Goal: Register for event/course

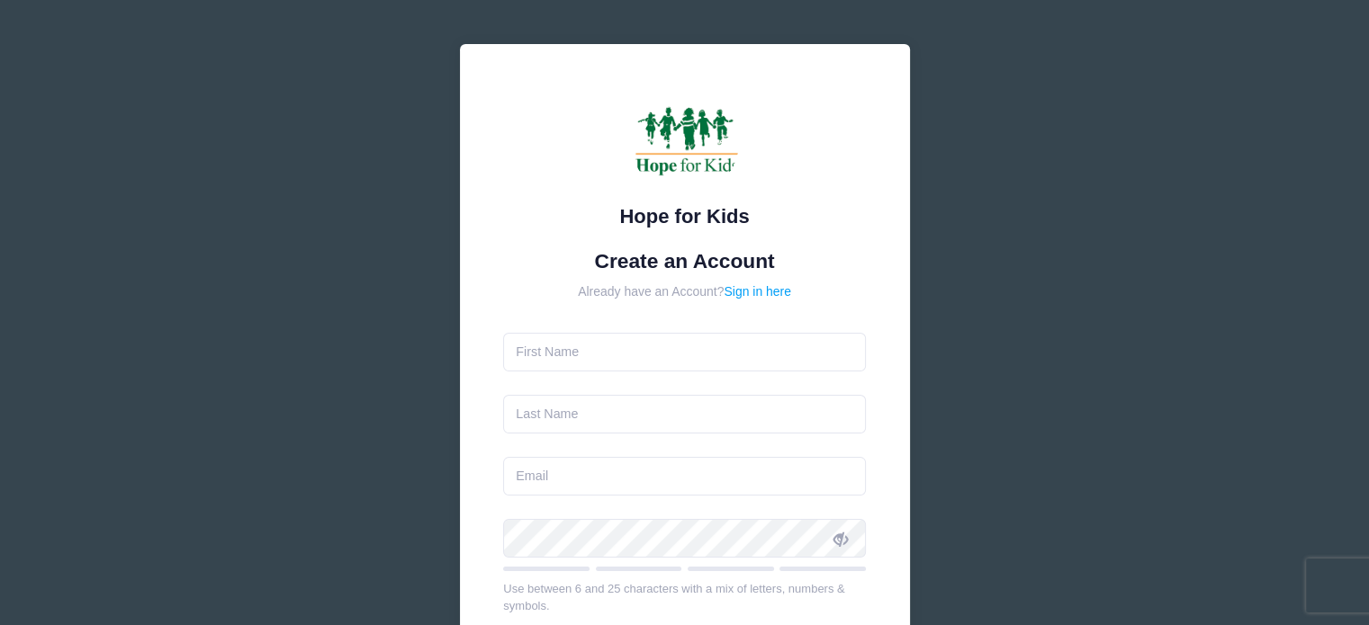
click at [631, 355] on input "text" at bounding box center [684, 352] width 363 height 39
type input "Maria"
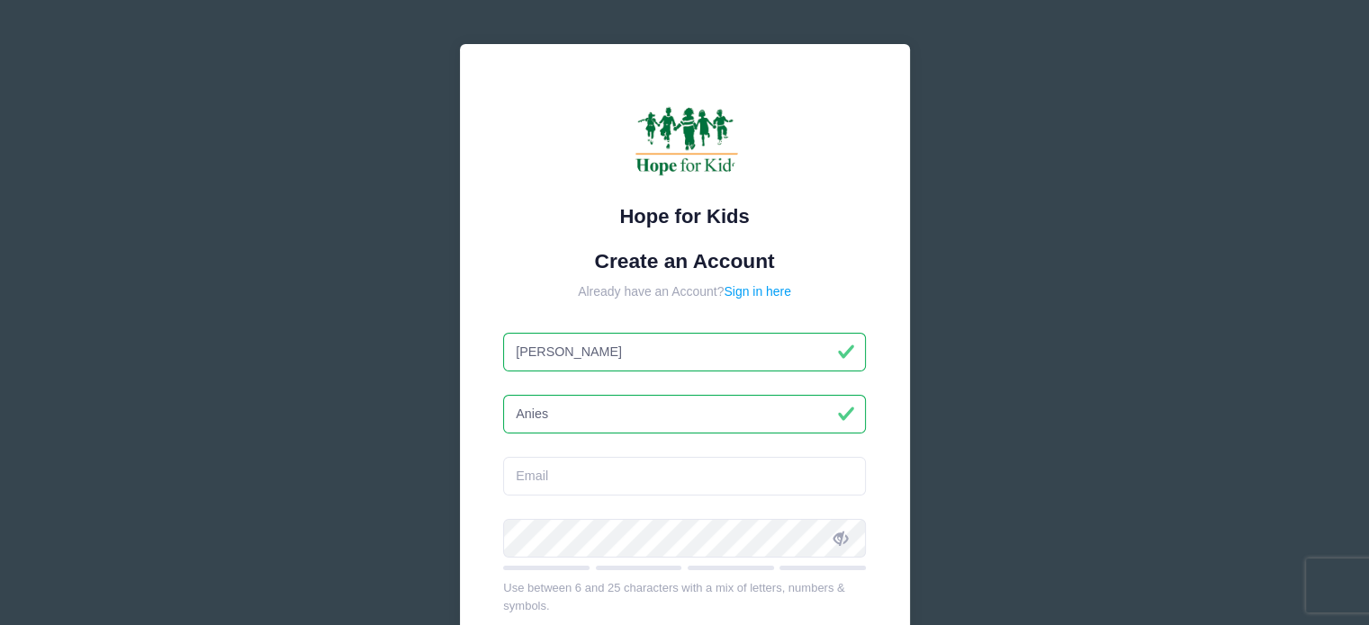
type input "Anies"
type input "t"
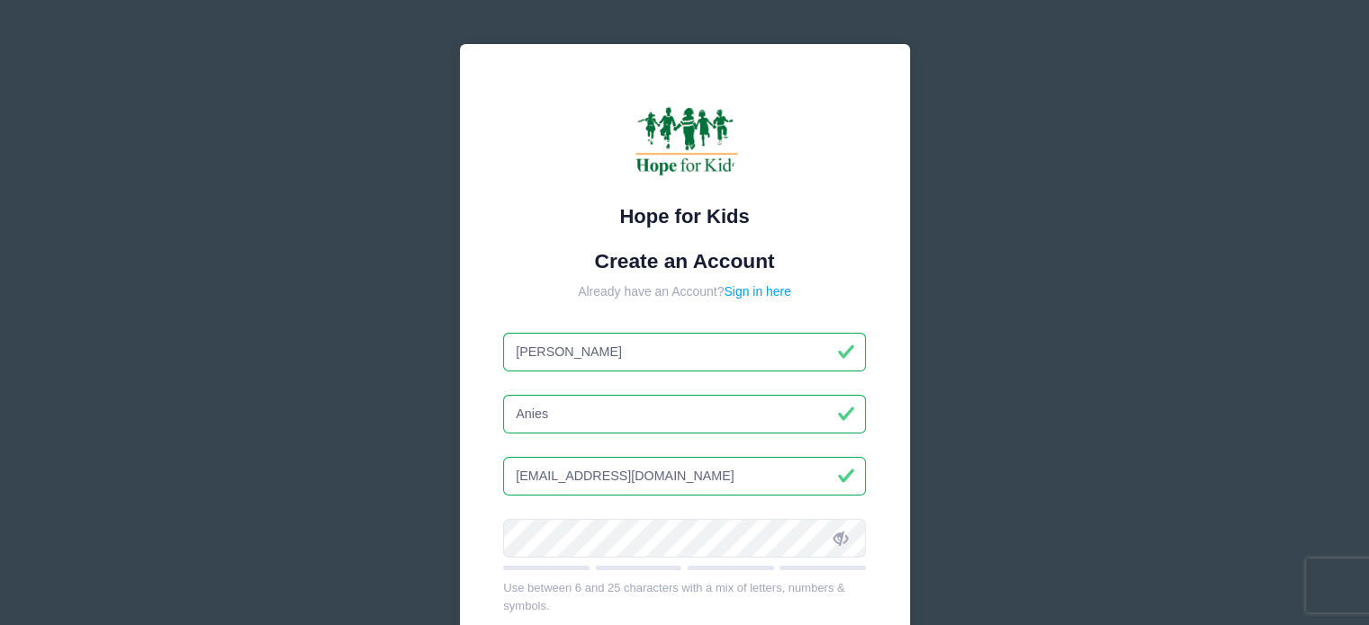
type input "hello1234@hello.com"
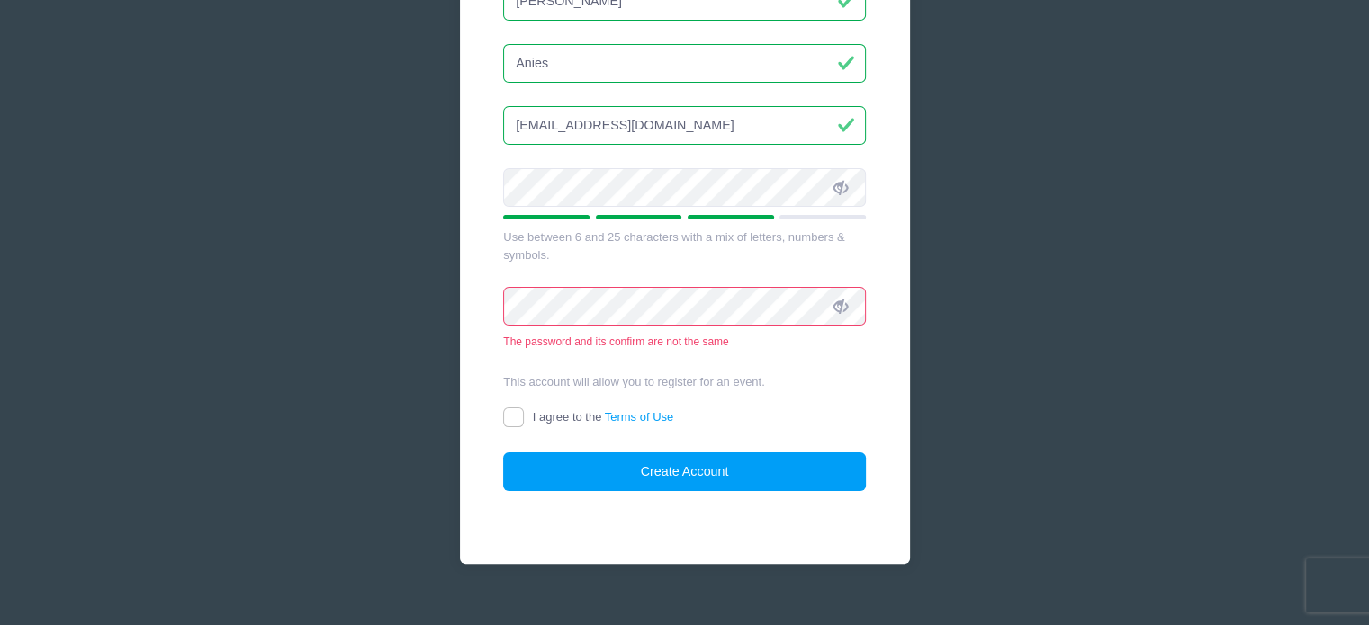
click at [845, 190] on icon at bounding box center [840, 188] width 14 height 14
click at [695, 282] on form "Create an Account Already have an Account? Sign in here Maria Anies hello1234@h…" at bounding box center [684, 195] width 363 height 594
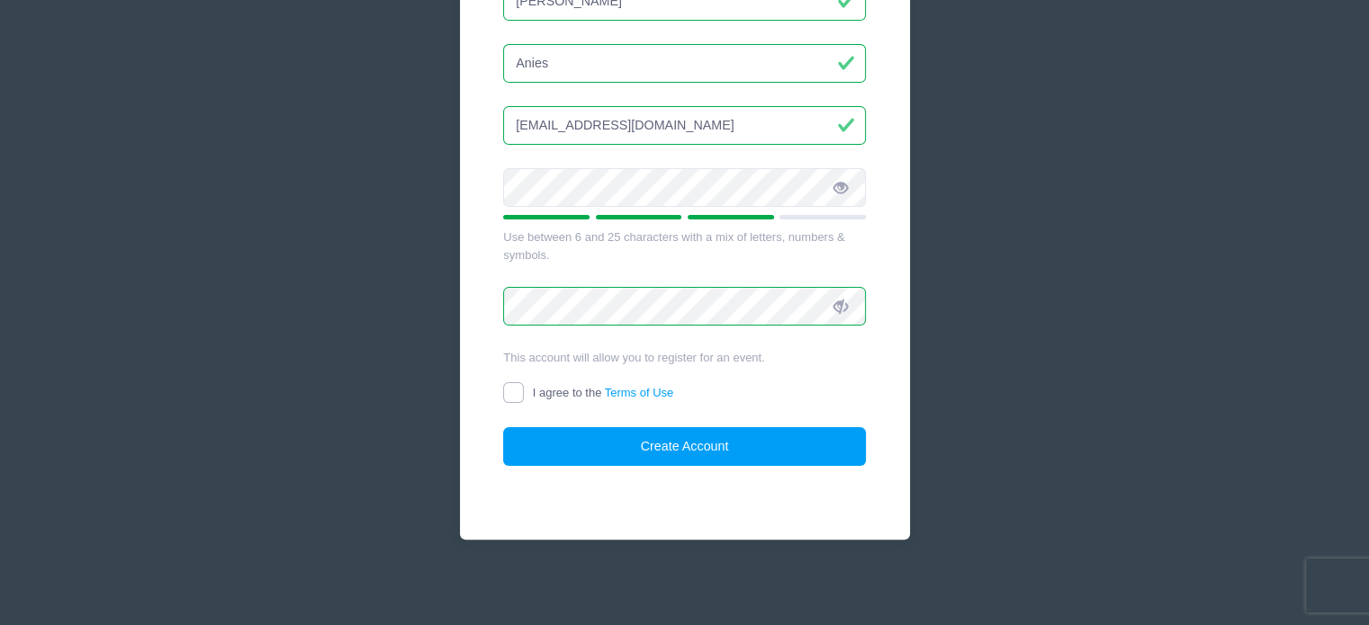
click at [518, 388] on input "I agree to the Terms of Use" at bounding box center [513, 392] width 21 height 21
checkbox input "true"
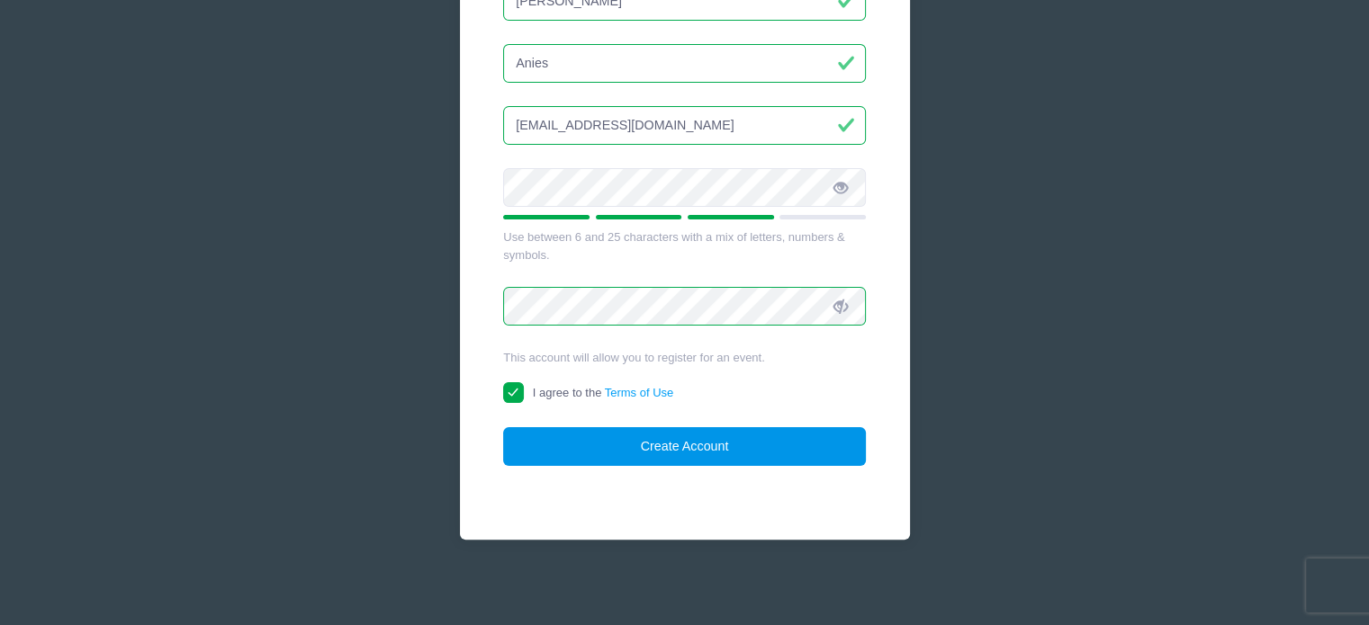
click at [643, 441] on button "Create Account" at bounding box center [684, 446] width 363 height 39
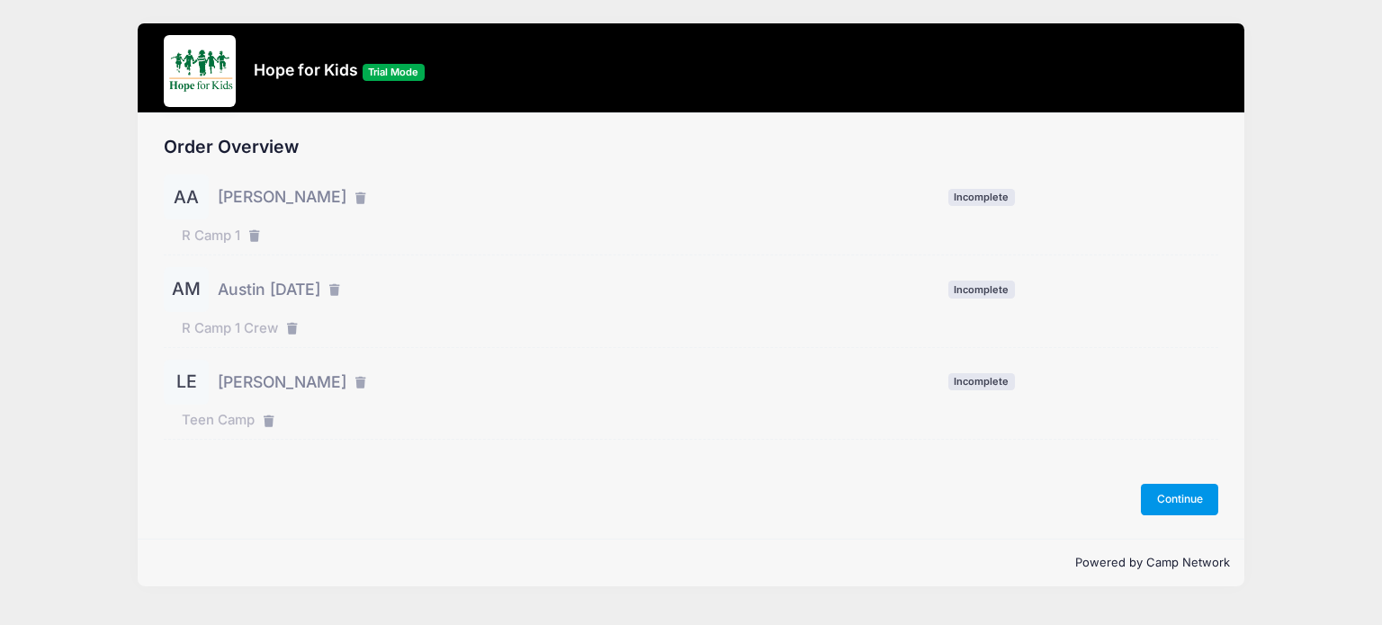
click at [1181, 499] on button "Continue" at bounding box center [1179, 499] width 77 height 31
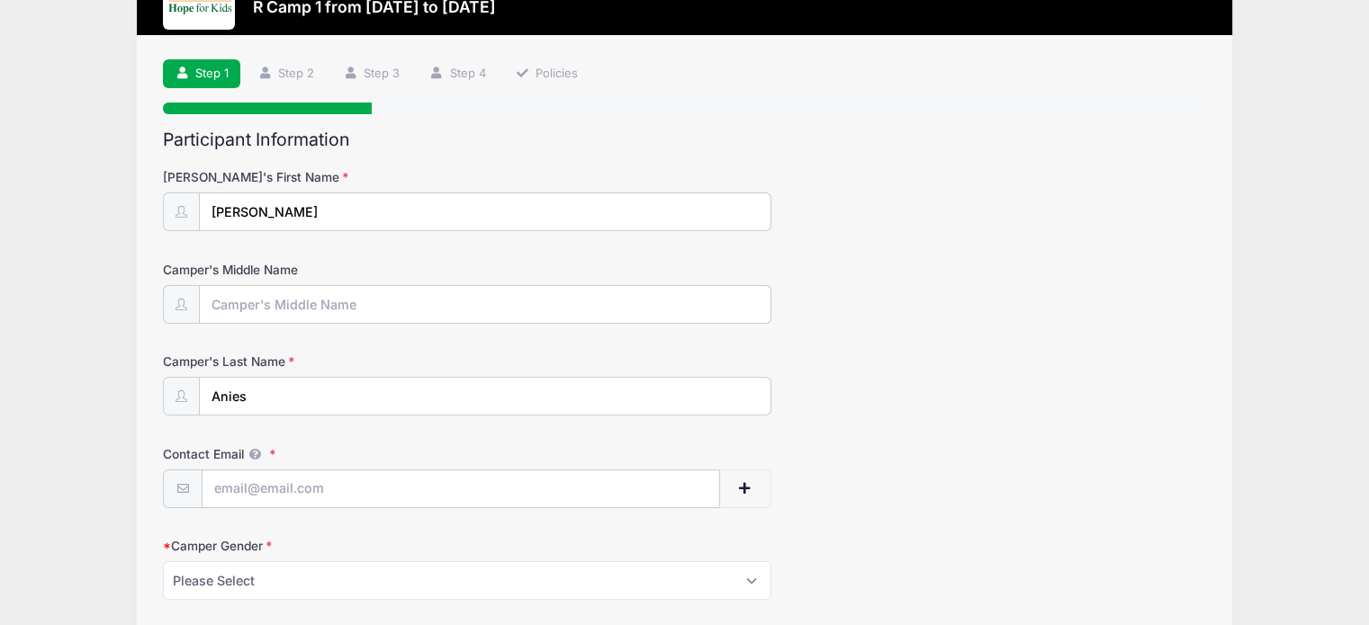
scroll to position [101, 0]
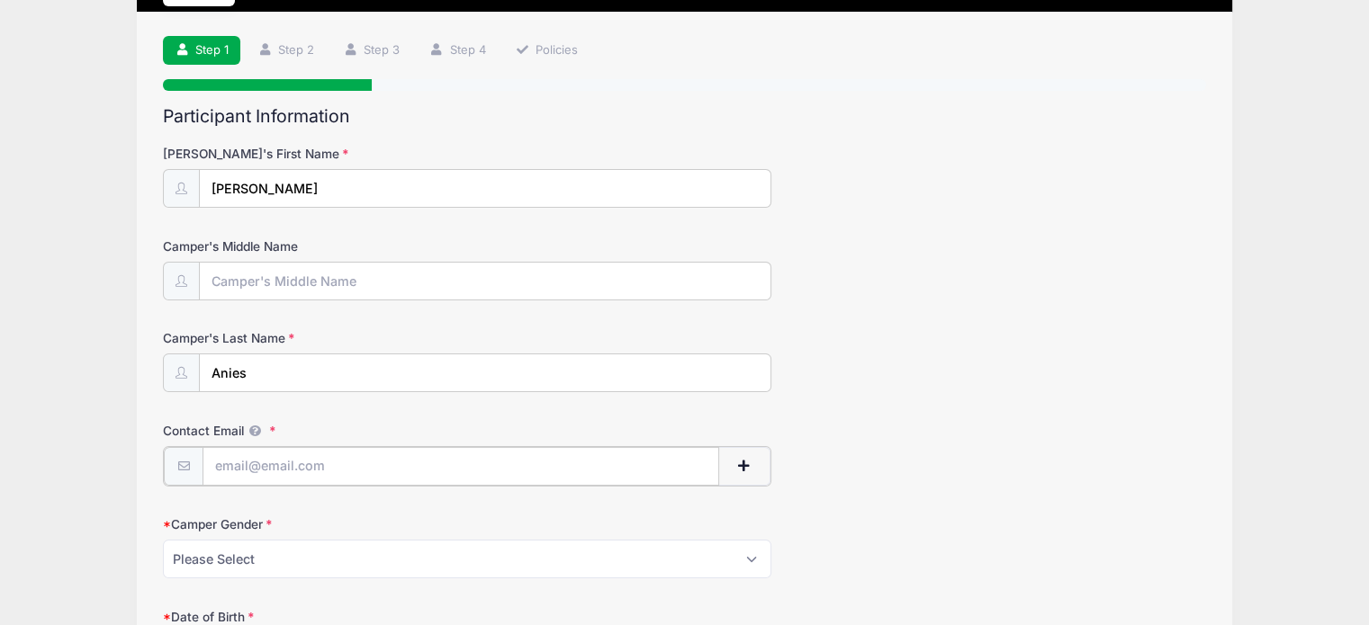
click at [304, 455] on input "Contact Email" at bounding box center [460, 466] width 517 height 39
click at [353, 289] on input "Camper's Middle Name" at bounding box center [485, 282] width 571 height 39
click at [1075, 265] on div "Camper's Middle Name" at bounding box center [684, 269] width 1043 height 63
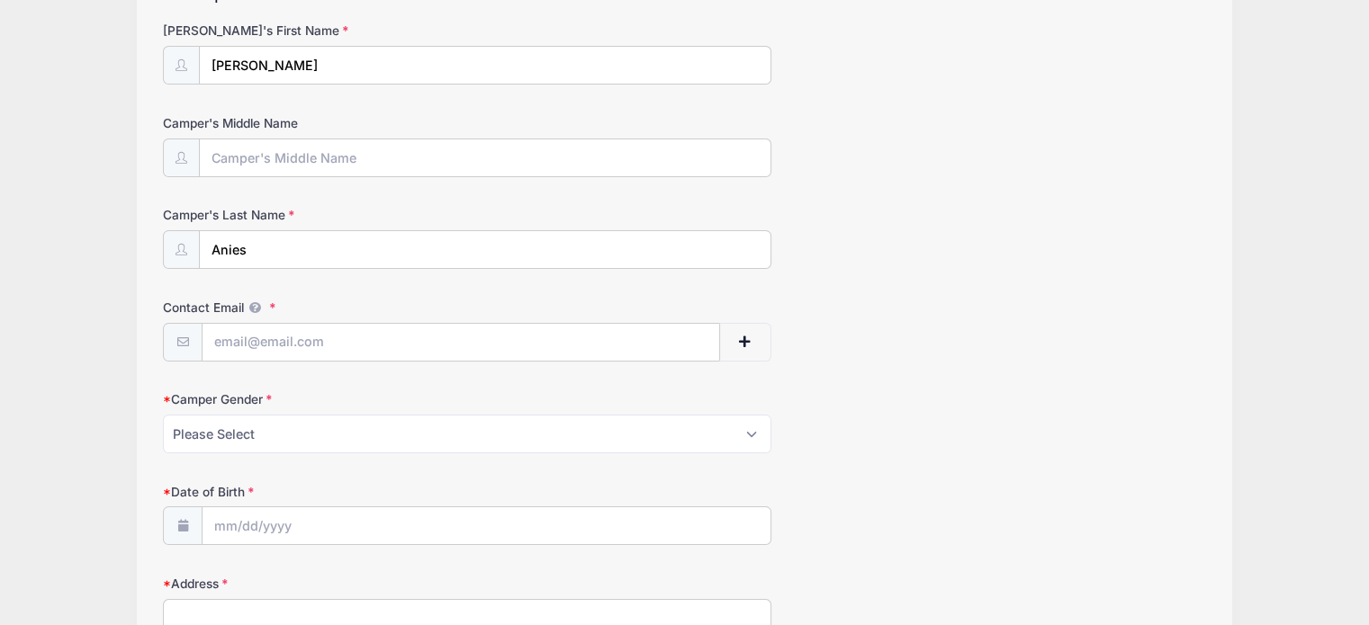
scroll to position [228, 0]
click at [280, 341] on input "Contact Email" at bounding box center [460, 339] width 517 height 39
click at [243, 418] on select "Please Select Male Female" at bounding box center [467, 430] width 608 height 39
click at [236, 328] on input "Contact Email" at bounding box center [460, 339] width 517 height 39
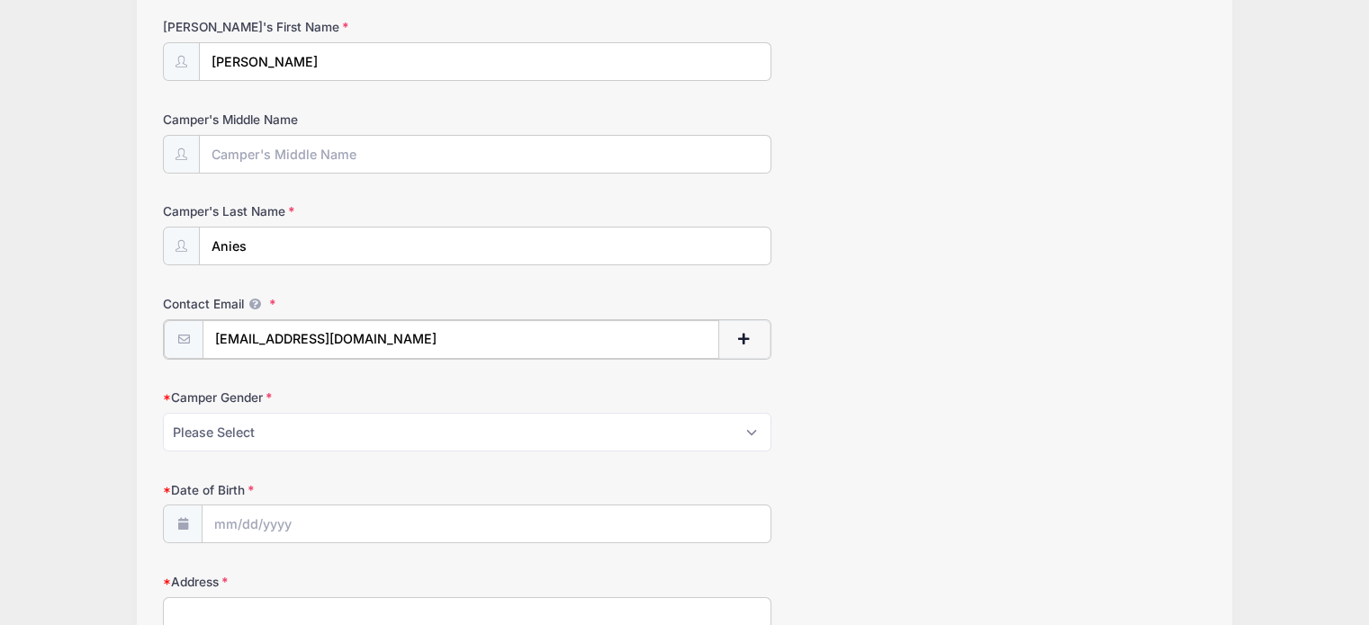
type input "test@test.com"
click at [243, 437] on select "Please Select Male Female" at bounding box center [467, 430] width 608 height 39
select select "Male"
click at [163, 411] on select "Please Select Male Female" at bounding box center [467, 430] width 608 height 39
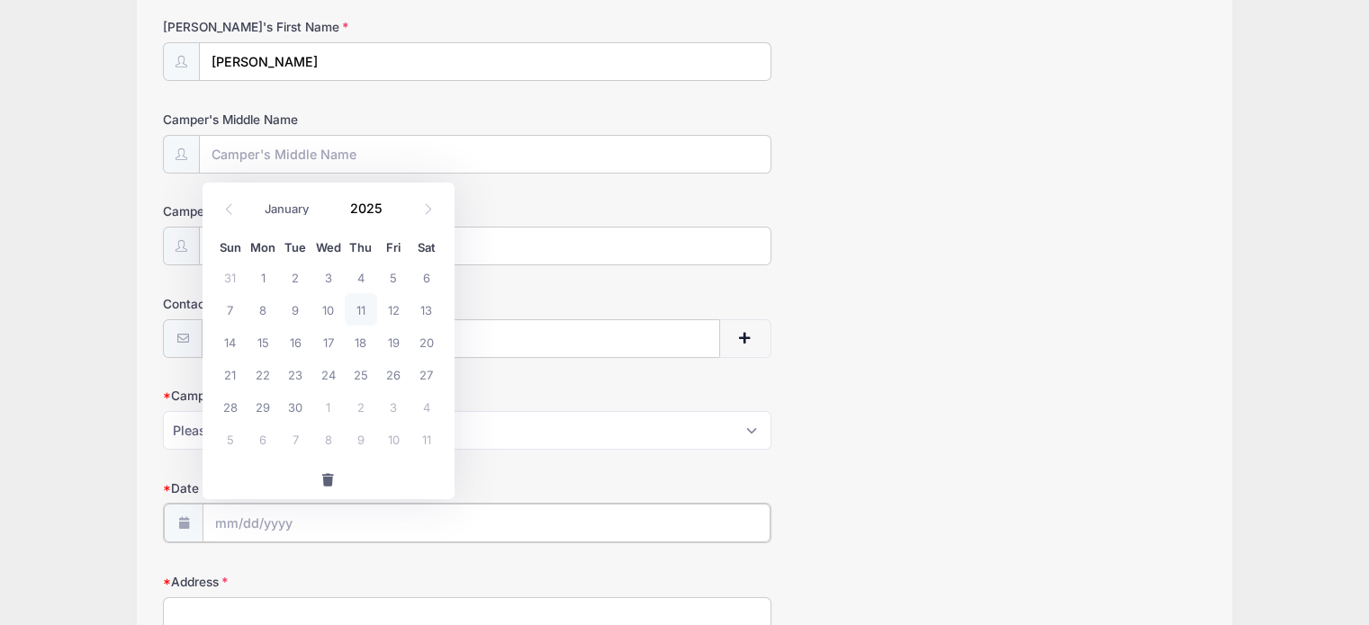
click at [291, 520] on input "Date of Birth" at bounding box center [486, 523] width 568 height 39
click at [348, 301] on span "11" at bounding box center [361, 309] width 32 height 32
type input "09/11/2025"
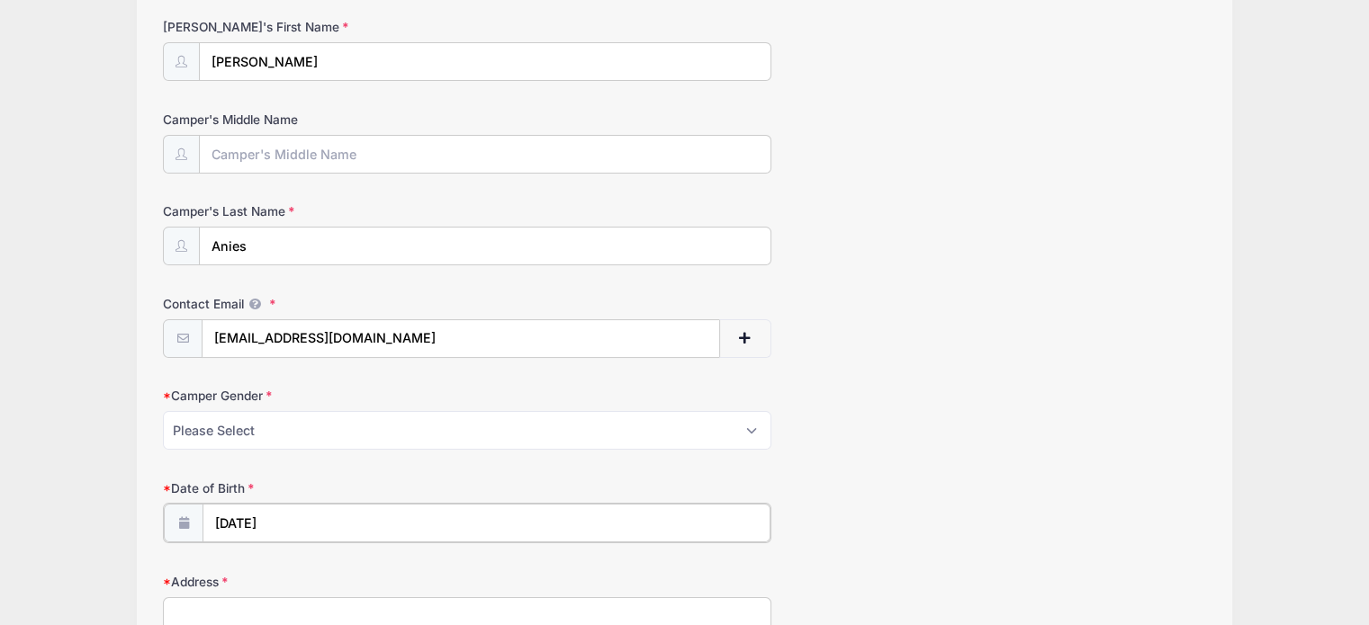
click at [319, 517] on input "09/11/2025" at bounding box center [486, 523] width 568 height 39
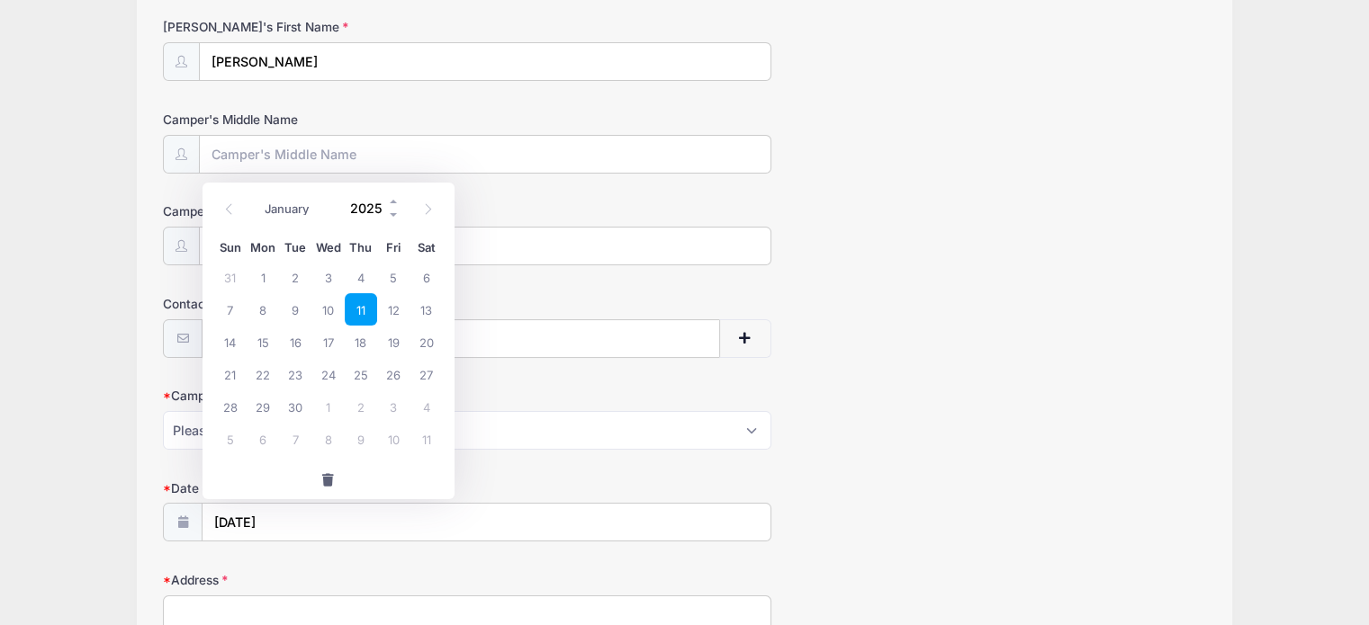
click at [349, 204] on input "2025" at bounding box center [371, 208] width 58 height 27
click at [377, 209] on input "2020" at bounding box center [371, 208] width 58 height 27
click at [377, 208] on input "2020" at bounding box center [371, 208] width 58 height 27
type input "2015"
click at [338, 316] on span "9" at bounding box center [327, 309] width 32 height 32
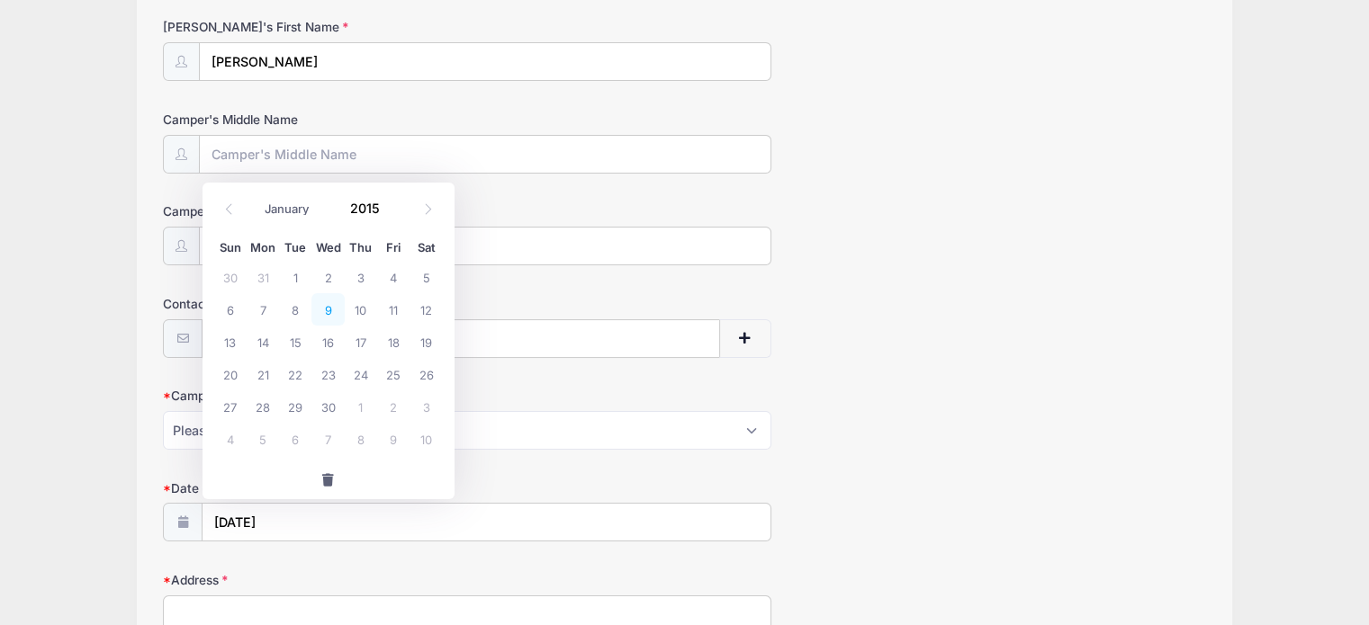
type input "09/09/2015"
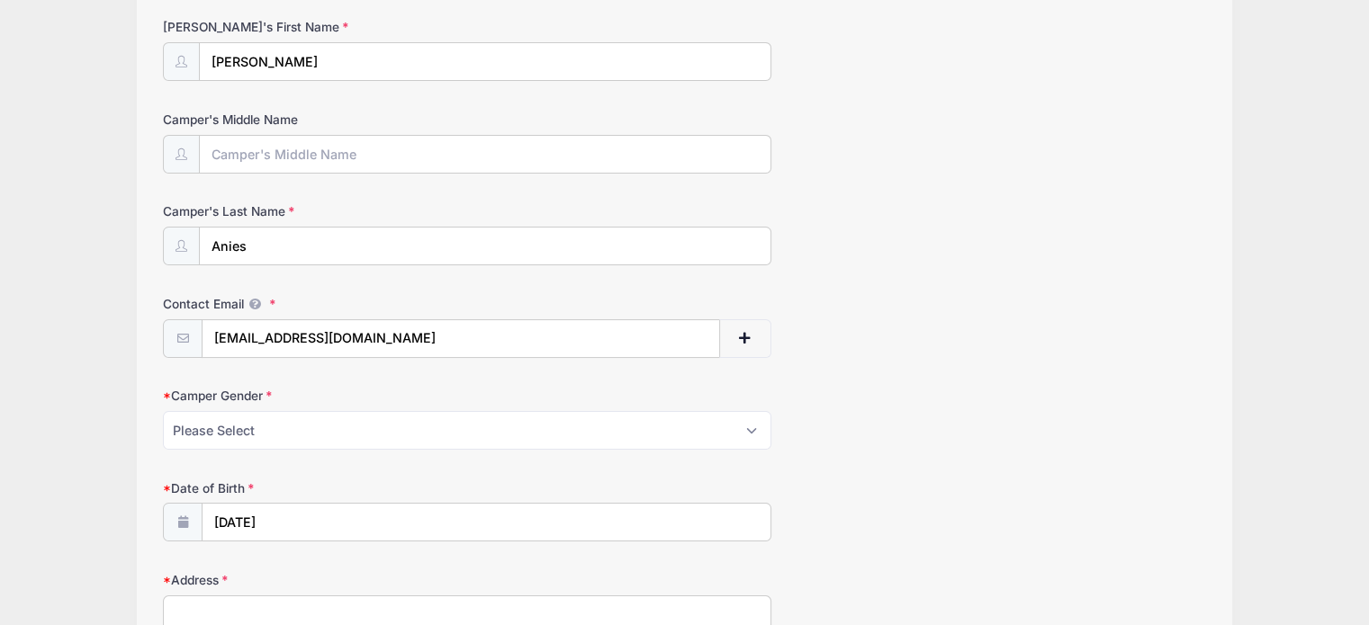
click at [307, 601] on input "Address" at bounding box center [467, 615] width 608 height 39
drag, startPoint x: 808, startPoint y: 426, endPoint x: 688, endPoint y: 492, distance: 137.7
click at [808, 424] on div "Camper Gender Please Select Male Female" at bounding box center [684, 418] width 1043 height 63
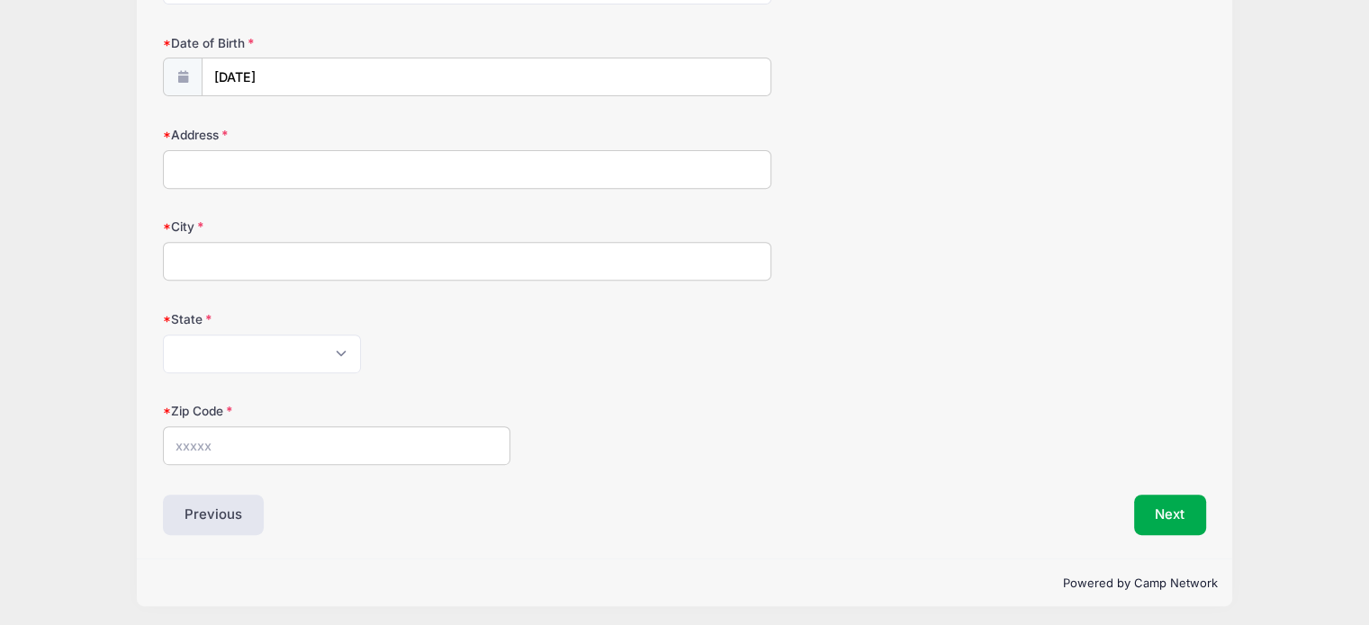
click at [294, 171] on input "Address" at bounding box center [467, 169] width 608 height 39
type input "test"
select select "PW"
type input "19473"
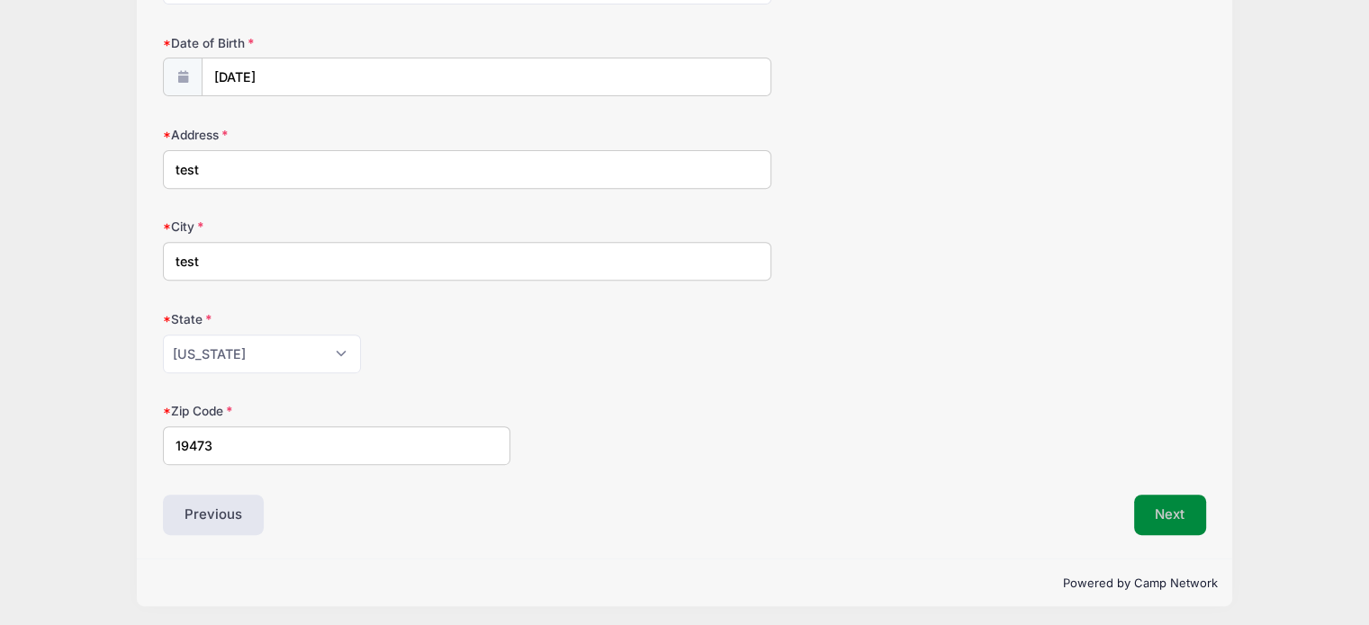
click at [1173, 507] on button "Next" at bounding box center [1170, 515] width 73 height 41
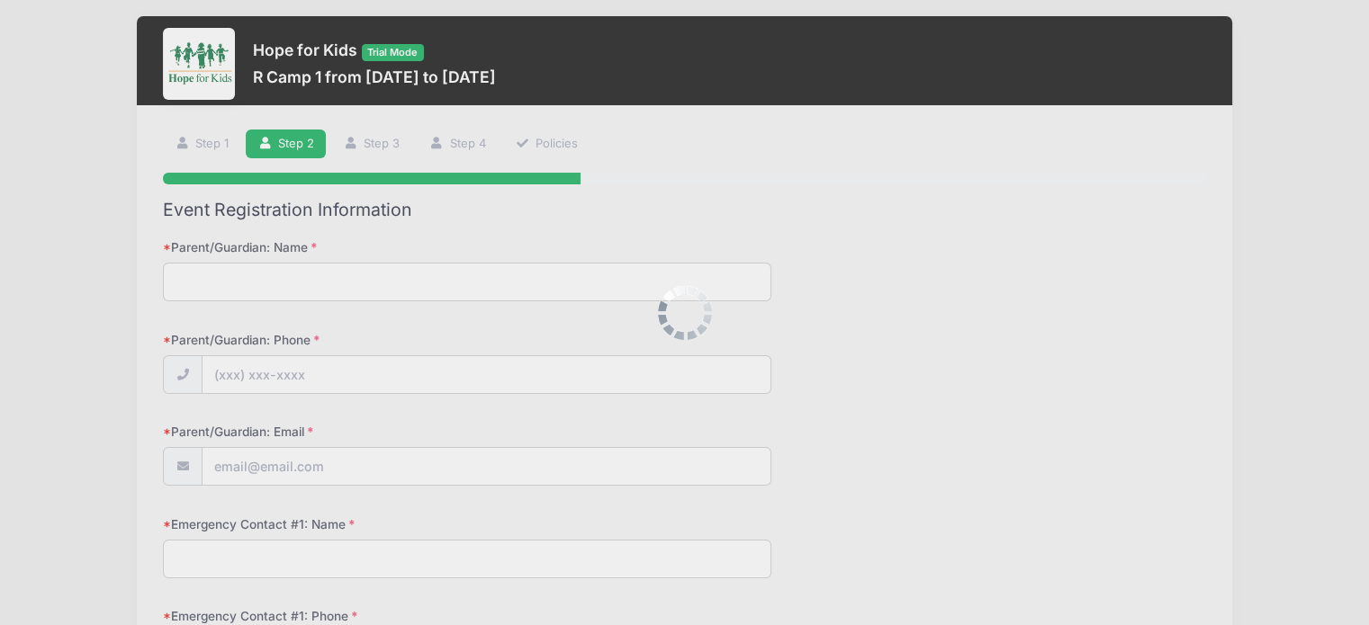
scroll to position [0, 0]
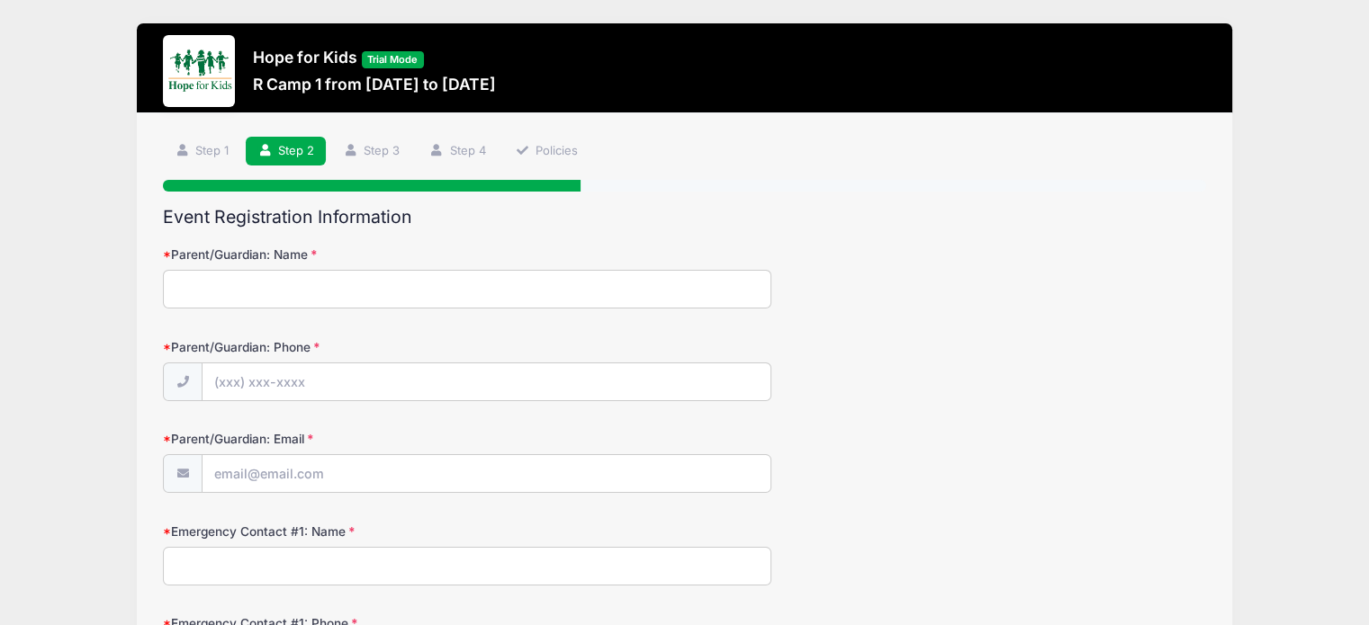
click at [587, 279] on input "Parent/Guardian: Name" at bounding box center [467, 289] width 608 height 39
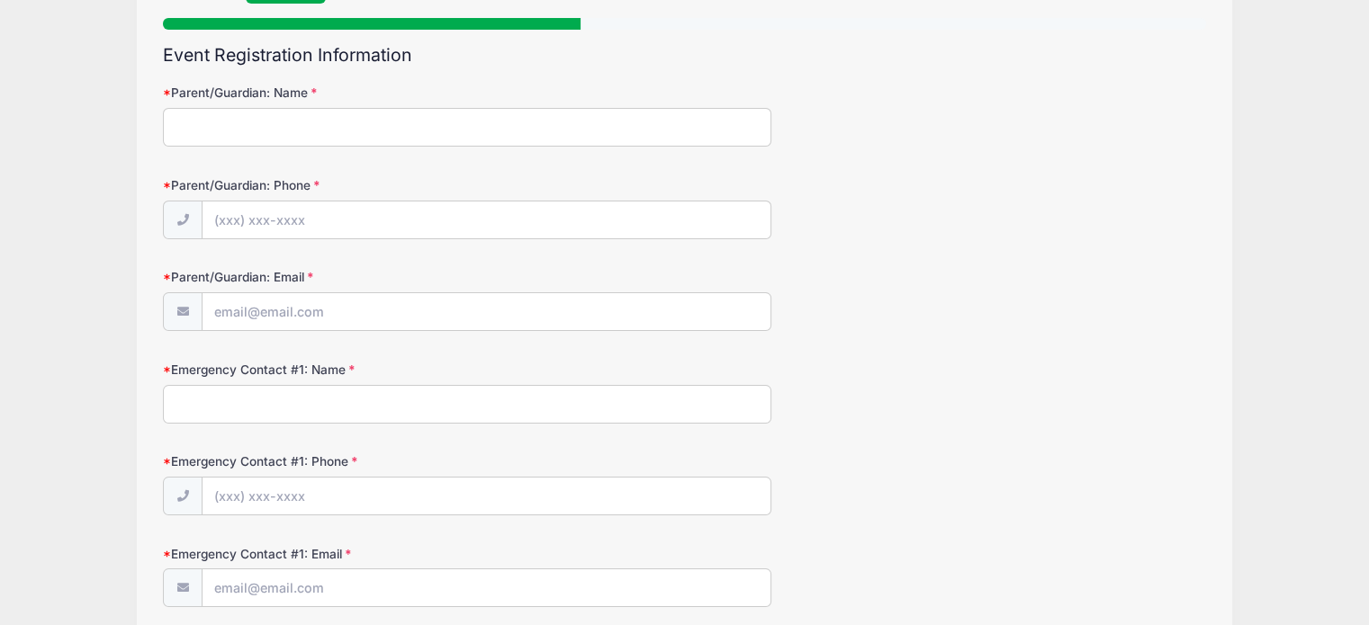
scroll to position [166, 0]
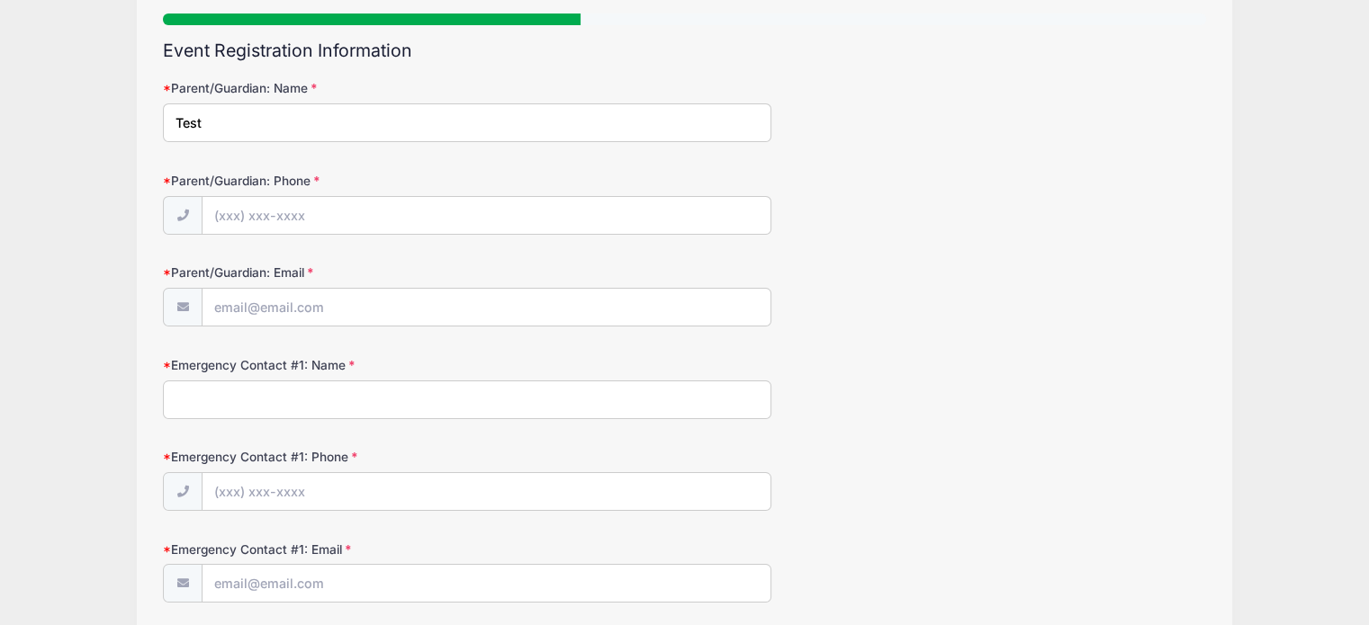
type input "Test"
type input "(11"
type input "test"
type input "(333"
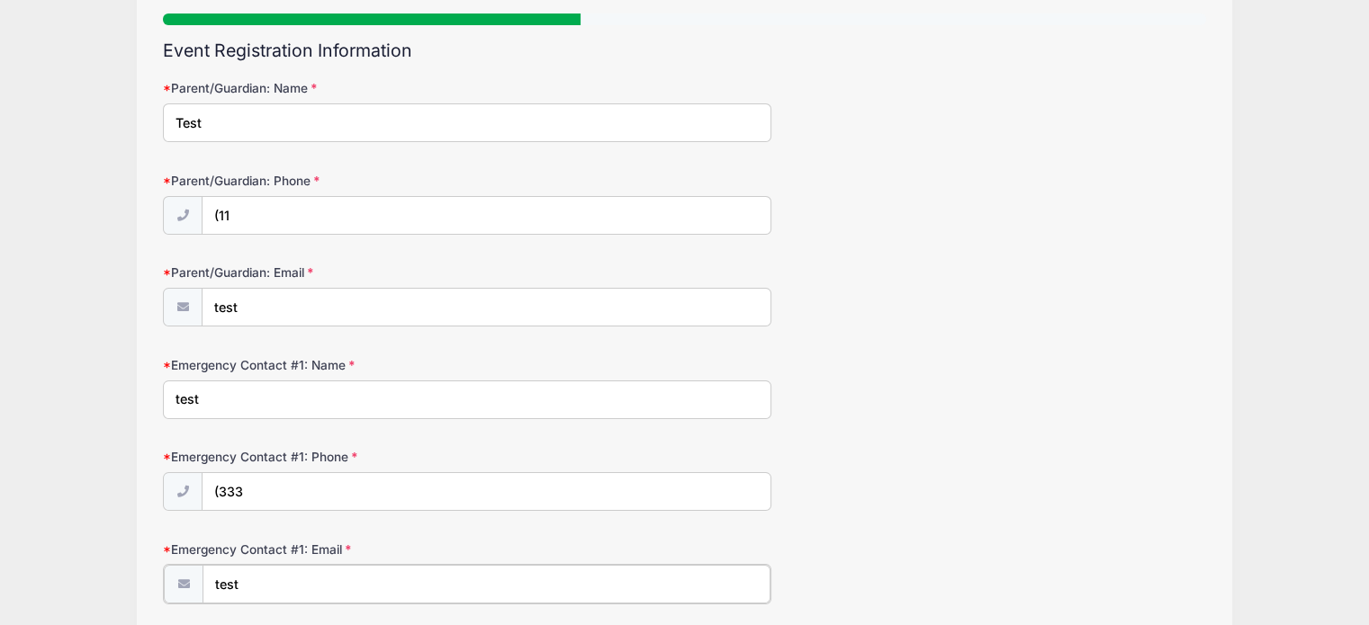
type input "test"
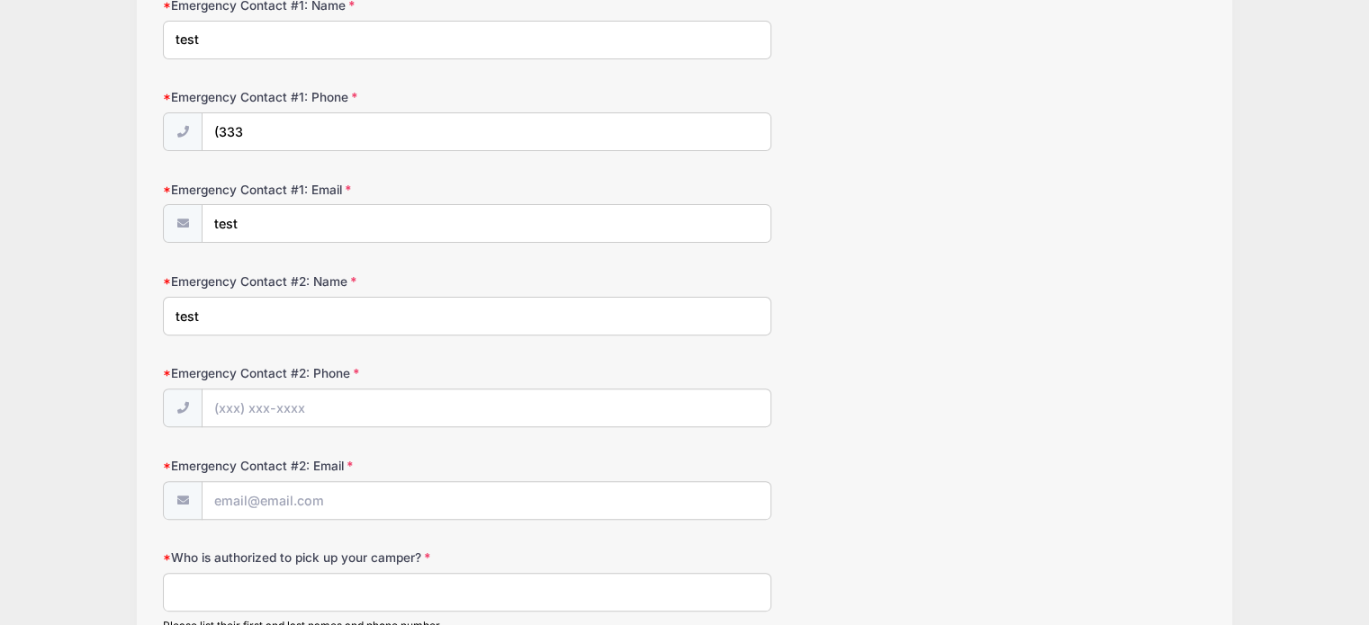
type input "test"
type input "(444"
type input "test"
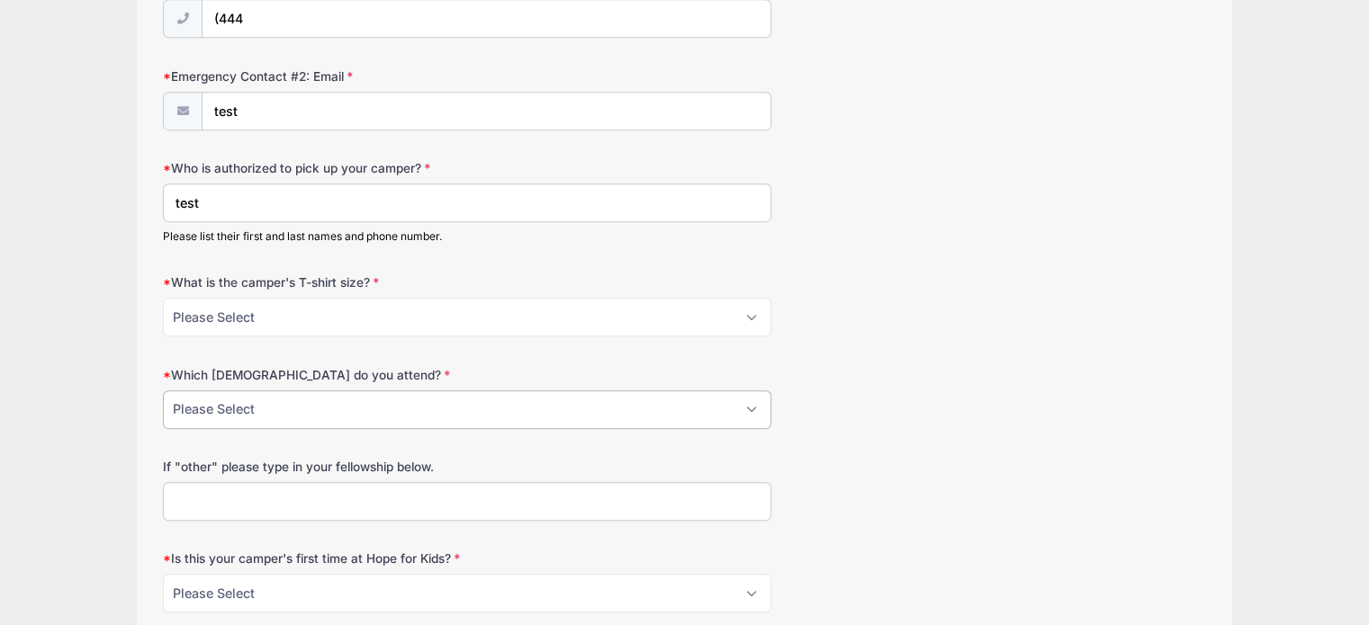
click at [349, 406] on select "Please Select Greater Philadelphia Church of Christ Mountain Rock Church of Chr…" at bounding box center [467, 410] width 608 height 39
select select "Capital Collective"
click at [163, 391] on select "Please Select Greater Philadelphia Church of Christ Mountain Rock Church of Chr…" at bounding box center [467, 410] width 608 height 39
click at [389, 496] on input "If "other" please type in your fellowship below." at bounding box center [467, 501] width 608 height 39
click at [315, 584] on select "Please Select Yes No" at bounding box center [467, 593] width 608 height 39
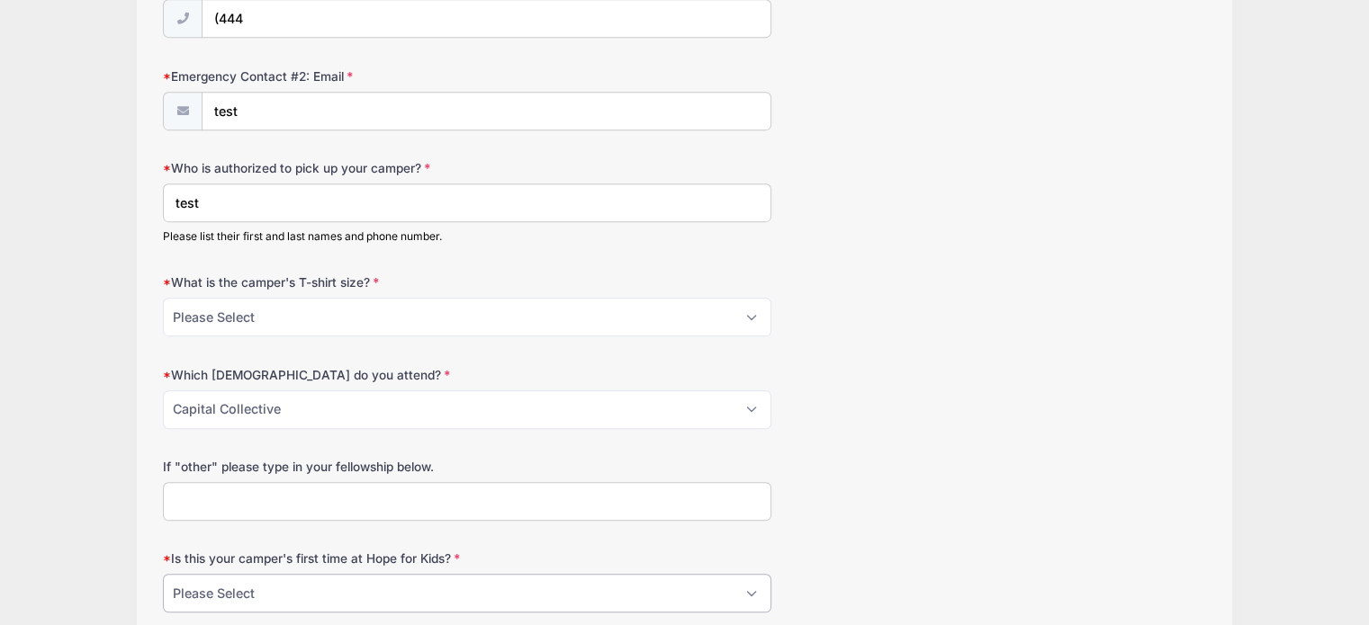
select select "Yes"
click at [163, 574] on select "Please Select Yes No" at bounding box center [467, 593] width 608 height 39
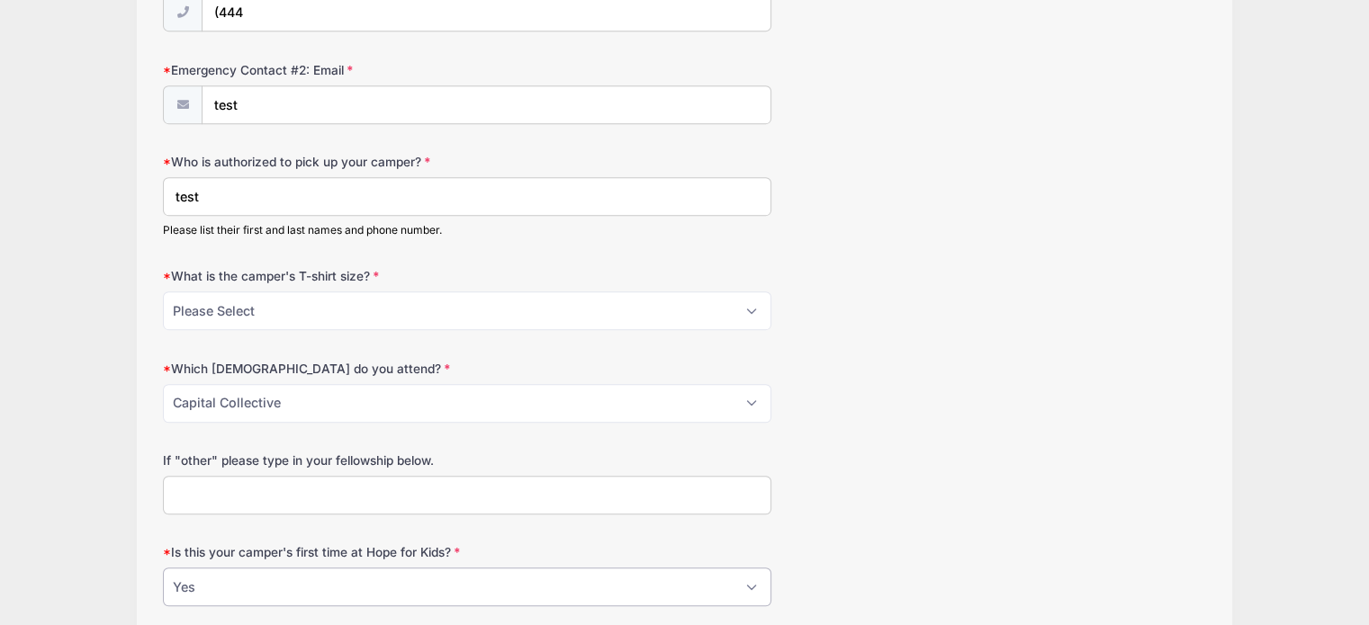
scroll to position [1062, 0]
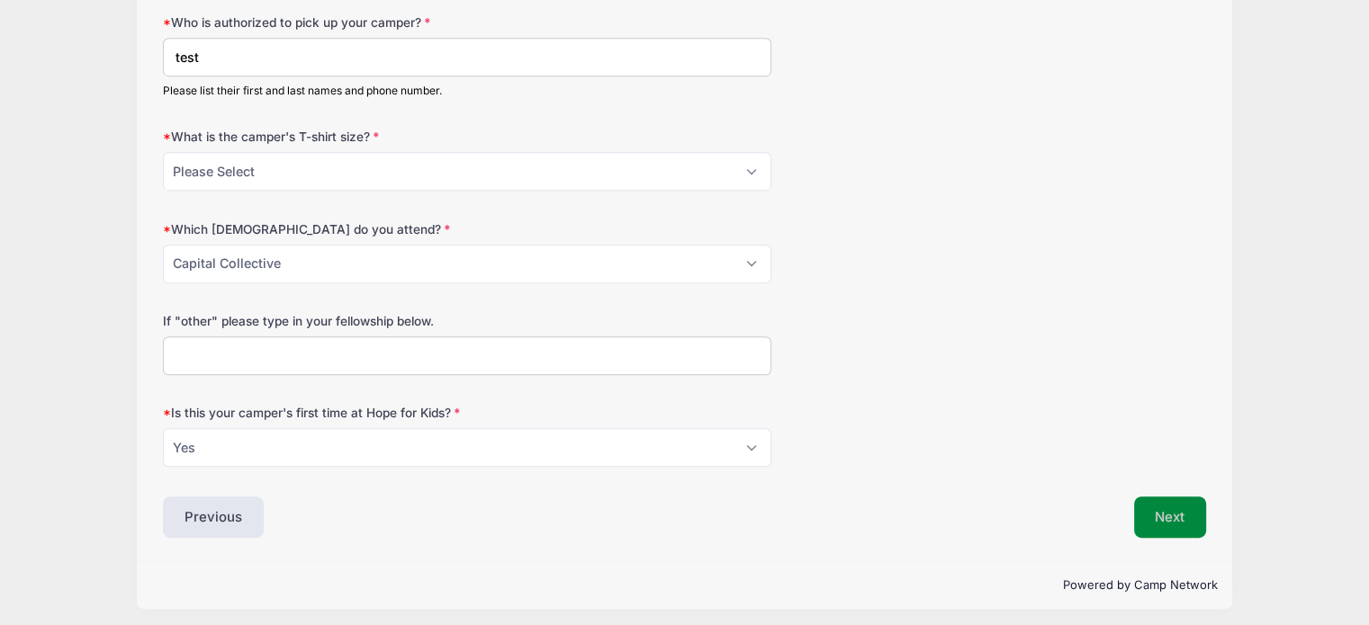
click at [1182, 516] on button "Next" at bounding box center [1170, 517] width 73 height 41
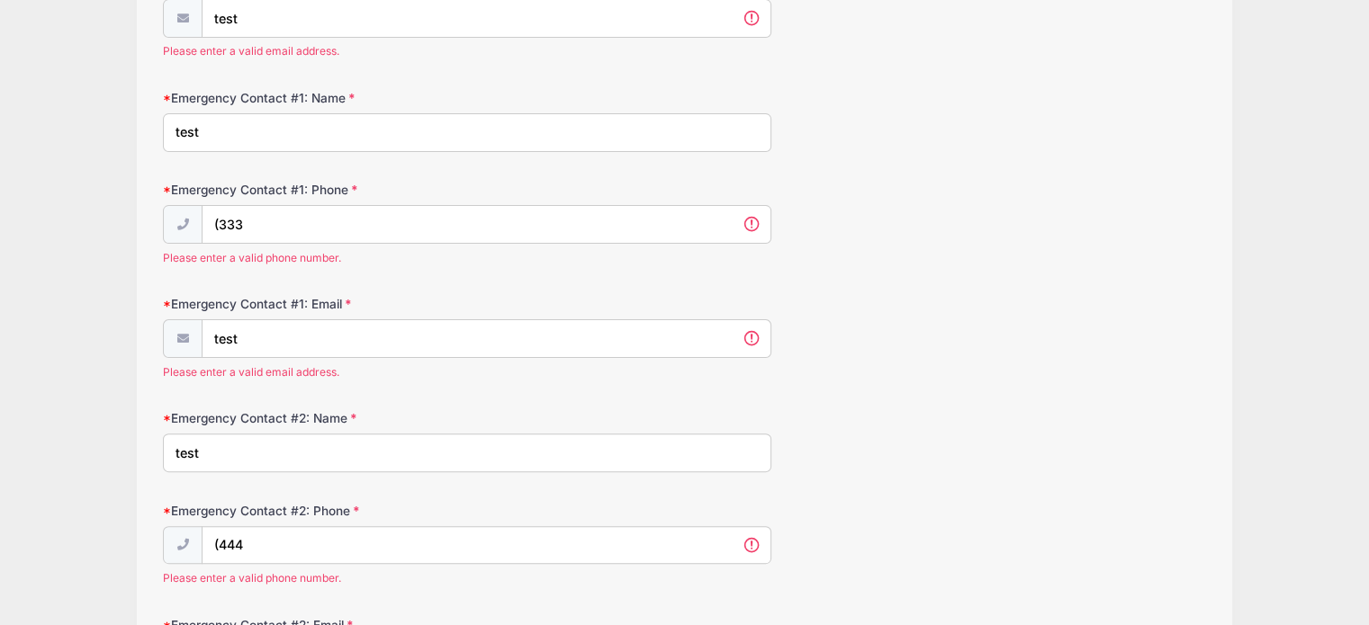
scroll to position [245, 0]
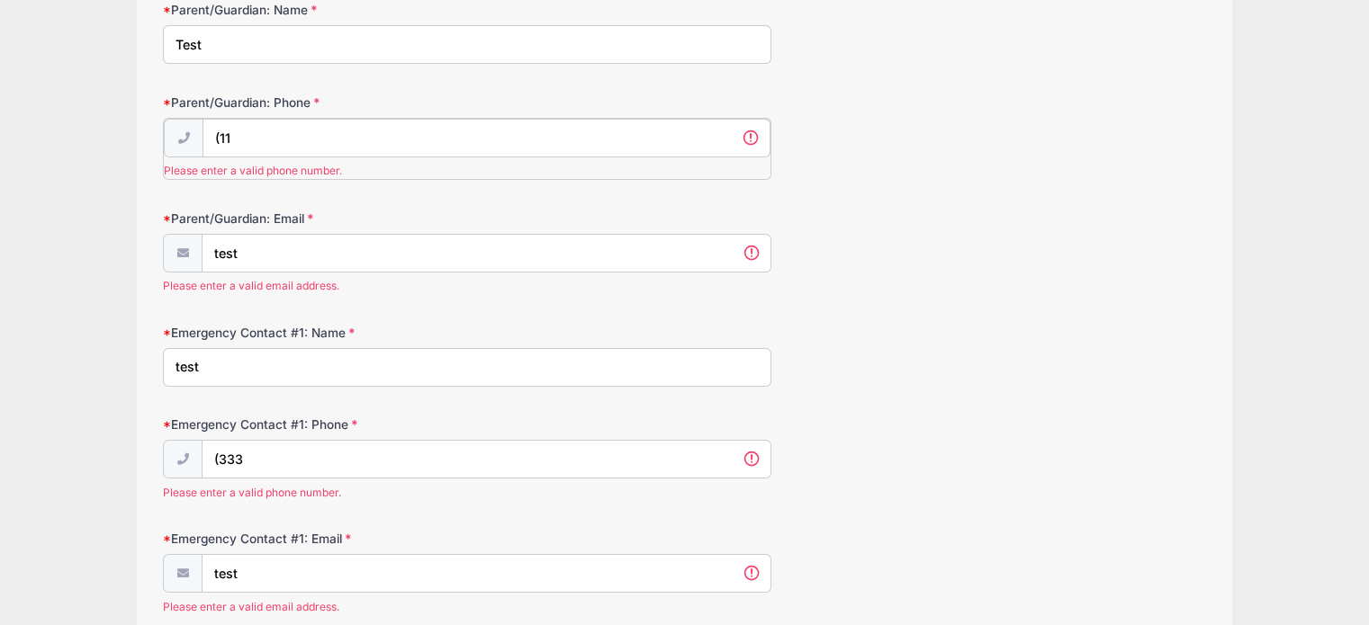
click at [569, 141] on input "(11" at bounding box center [486, 138] width 568 height 39
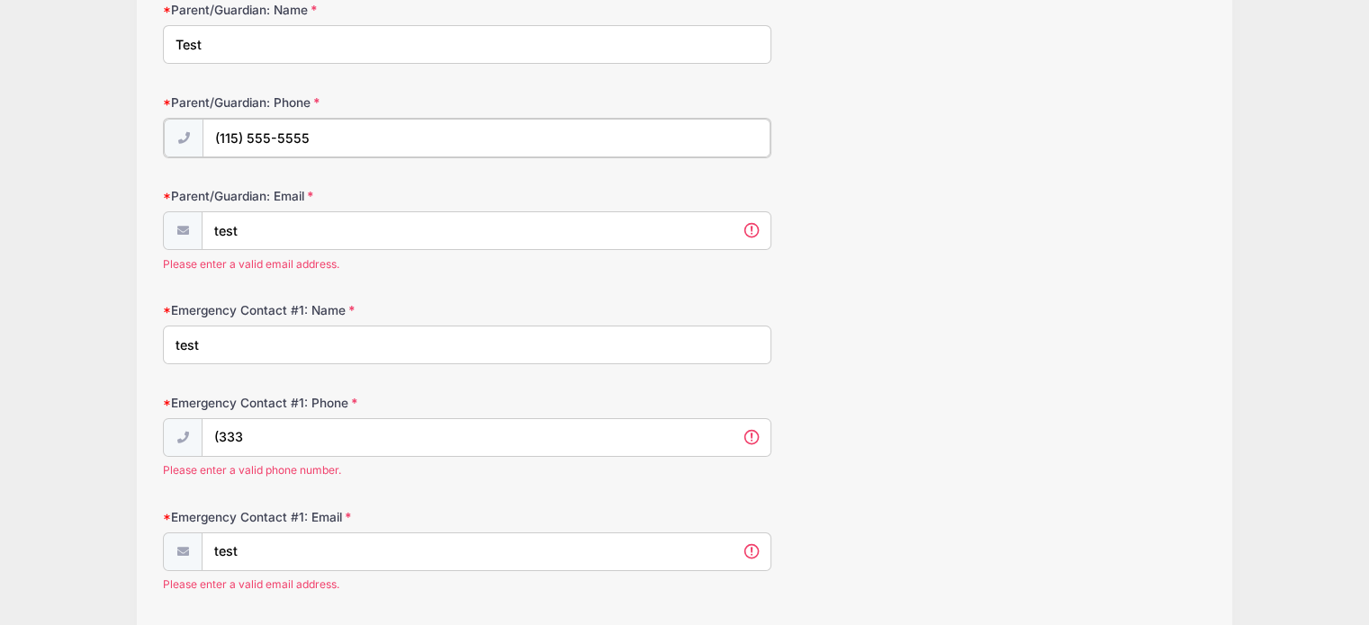
type input "(115) 555-5555"
click at [456, 247] on div "test Please enter a valid email address." at bounding box center [467, 241] width 608 height 62
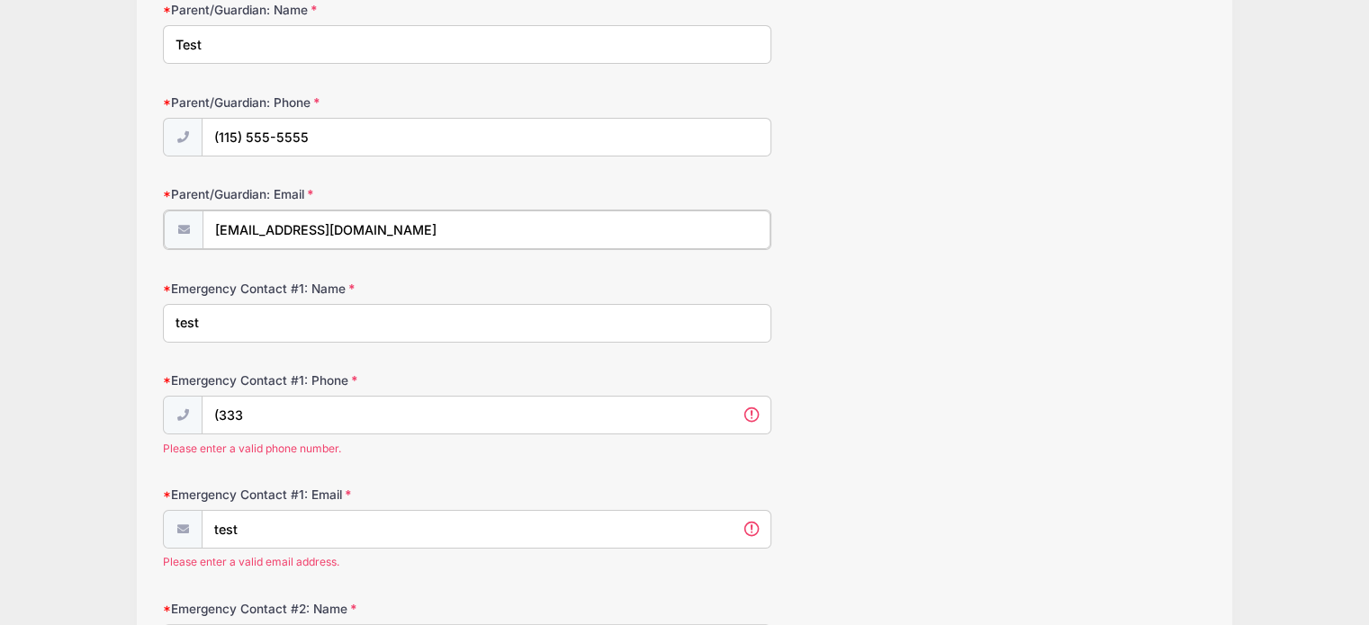
type input "test@test.com"
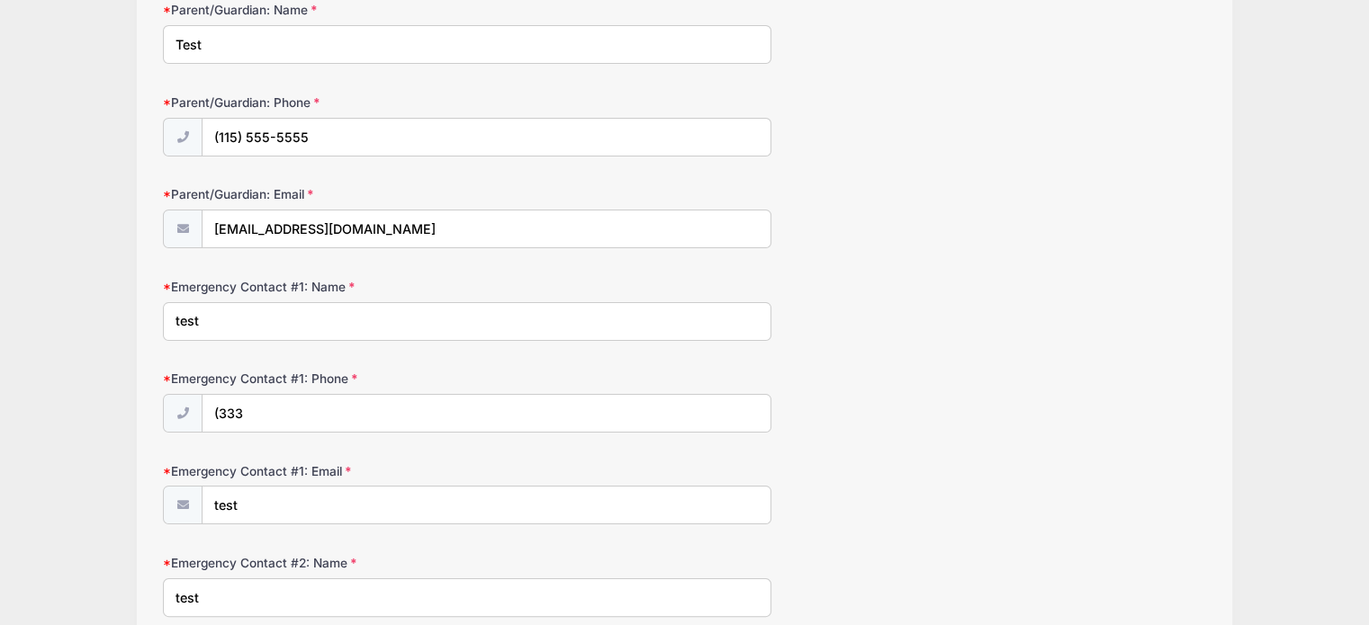
click at [272, 409] on input "(333" at bounding box center [486, 414] width 568 height 39
type input "(333) 333-3333"
type input "test@test.com"
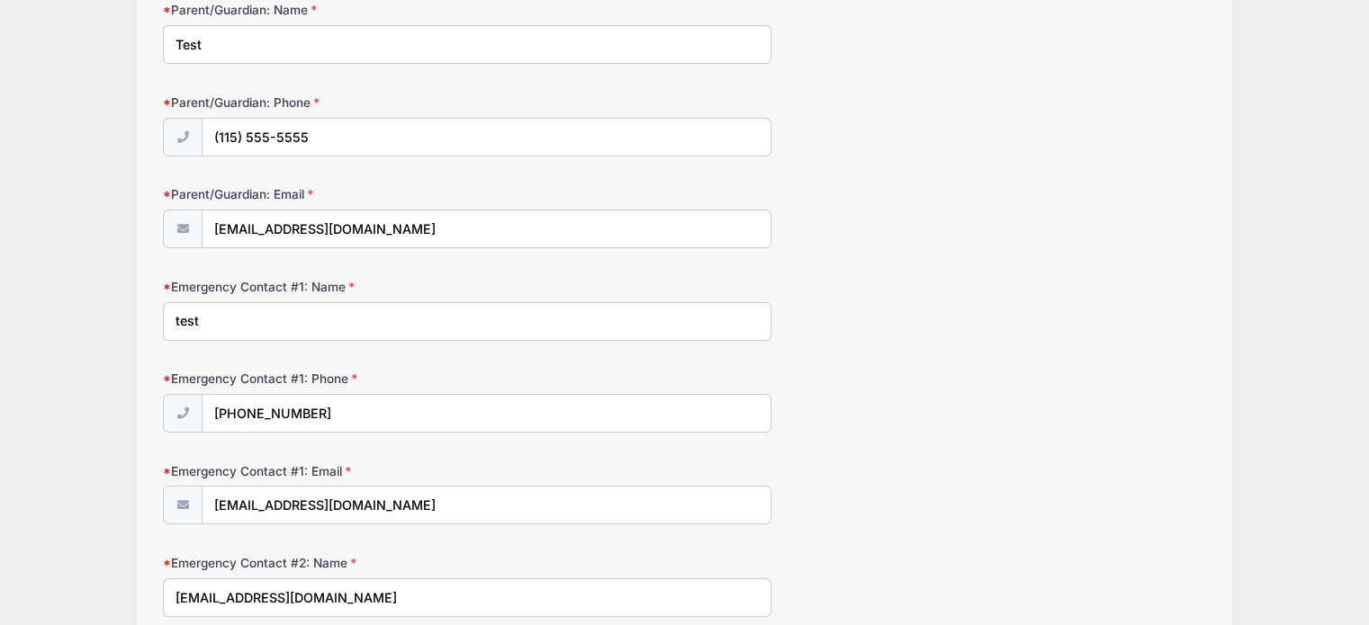
type input "test@test.com"
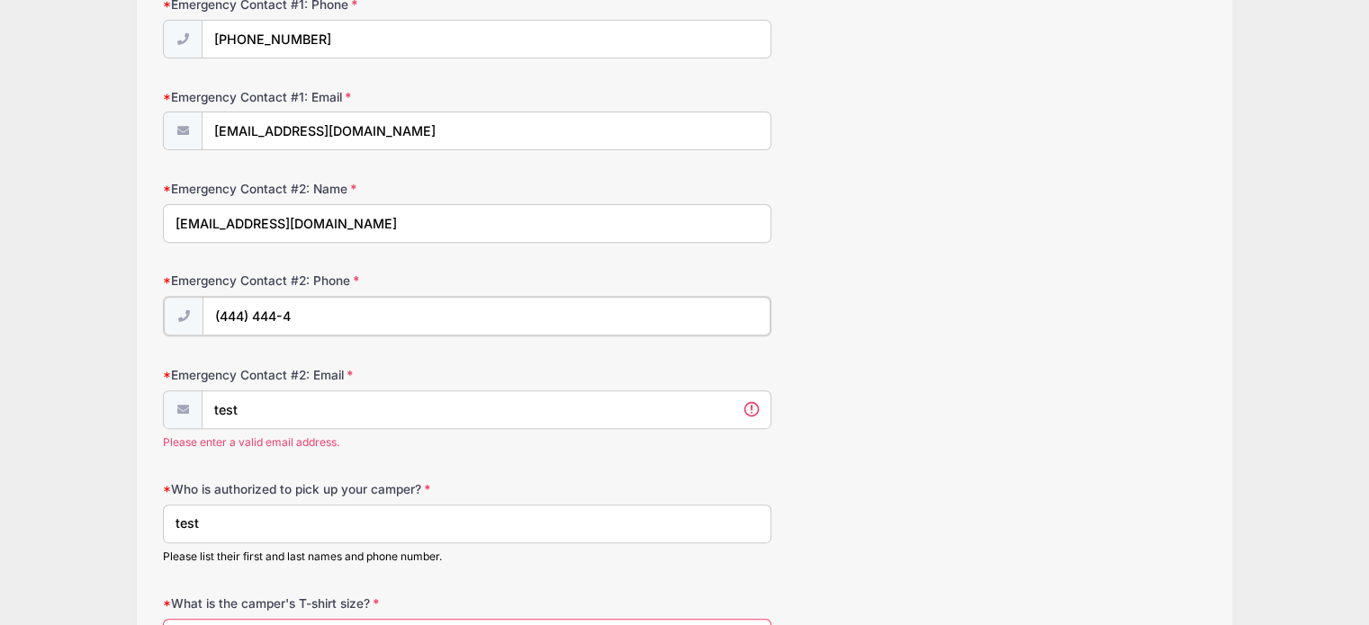
type input "(444) 444-4"
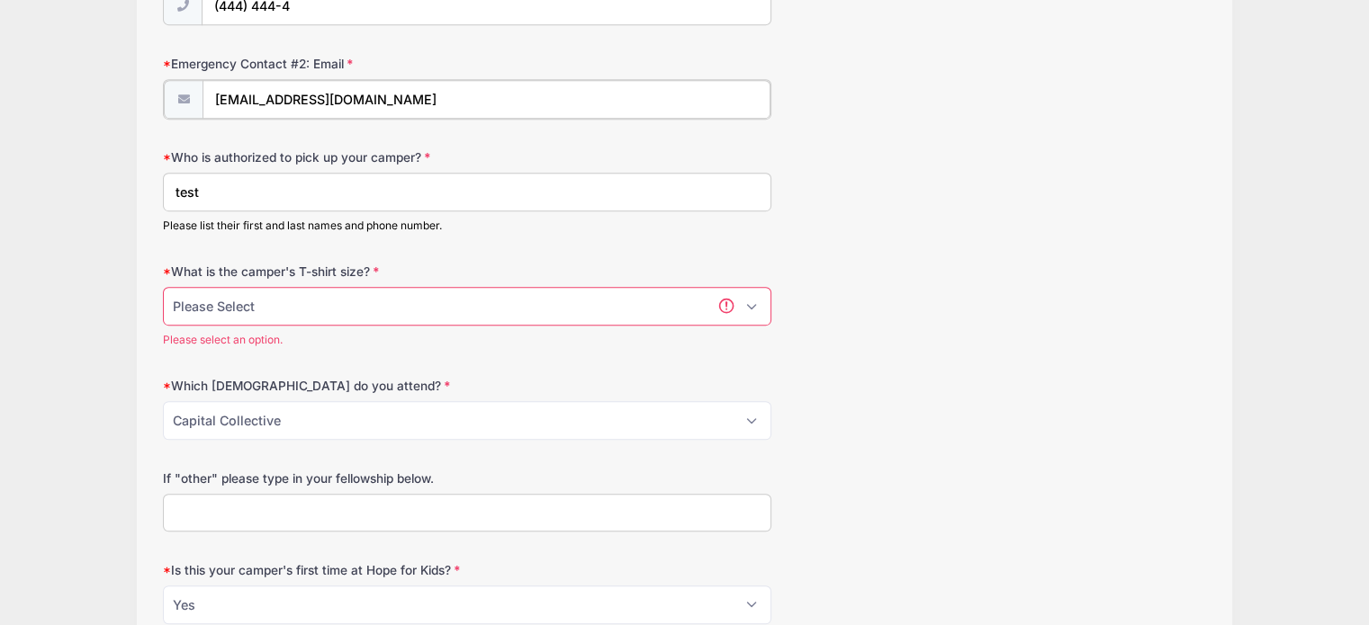
scroll to position [950, 0]
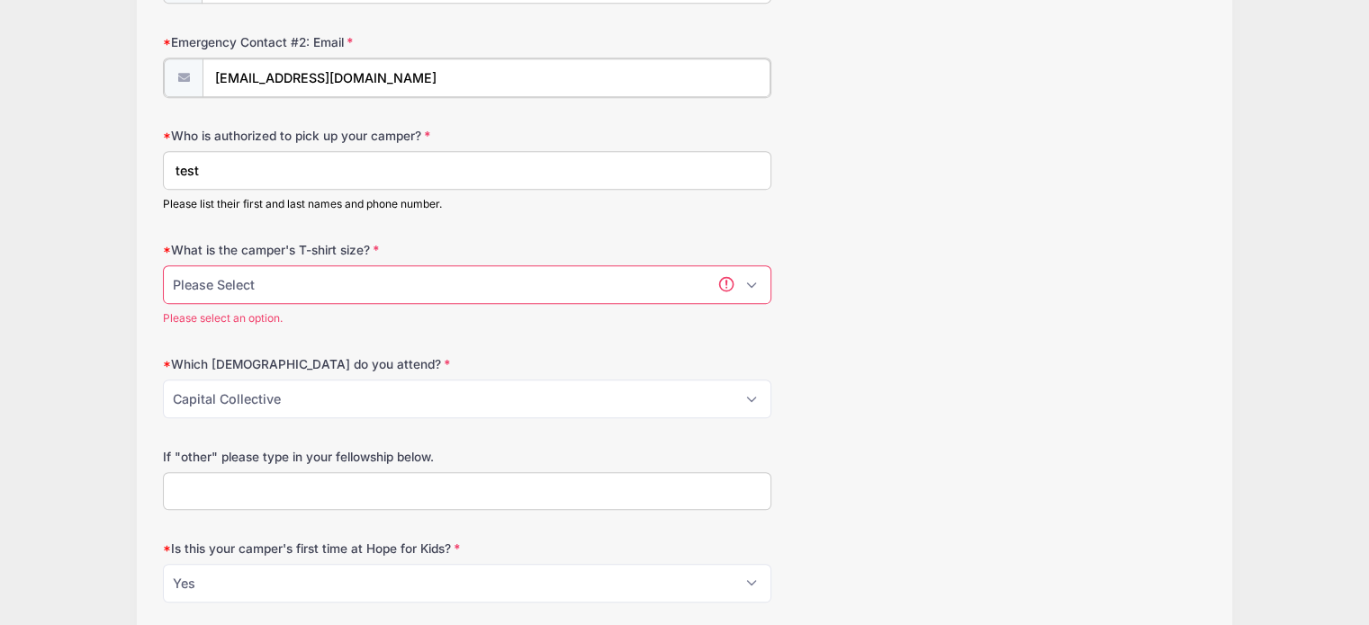
type input "test@test.com"
click at [562, 272] on select "Please Select Youth Small Youth Medium Youth Large Adult Small Adult Medium Adu…" at bounding box center [467, 283] width 608 height 39
select select "Adult Medium"
click at [163, 264] on select "Please Select Youth Small Youth Medium Youth Large Adult Small Adult Medium Adu…" at bounding box center [467, 283] width 608 height 39
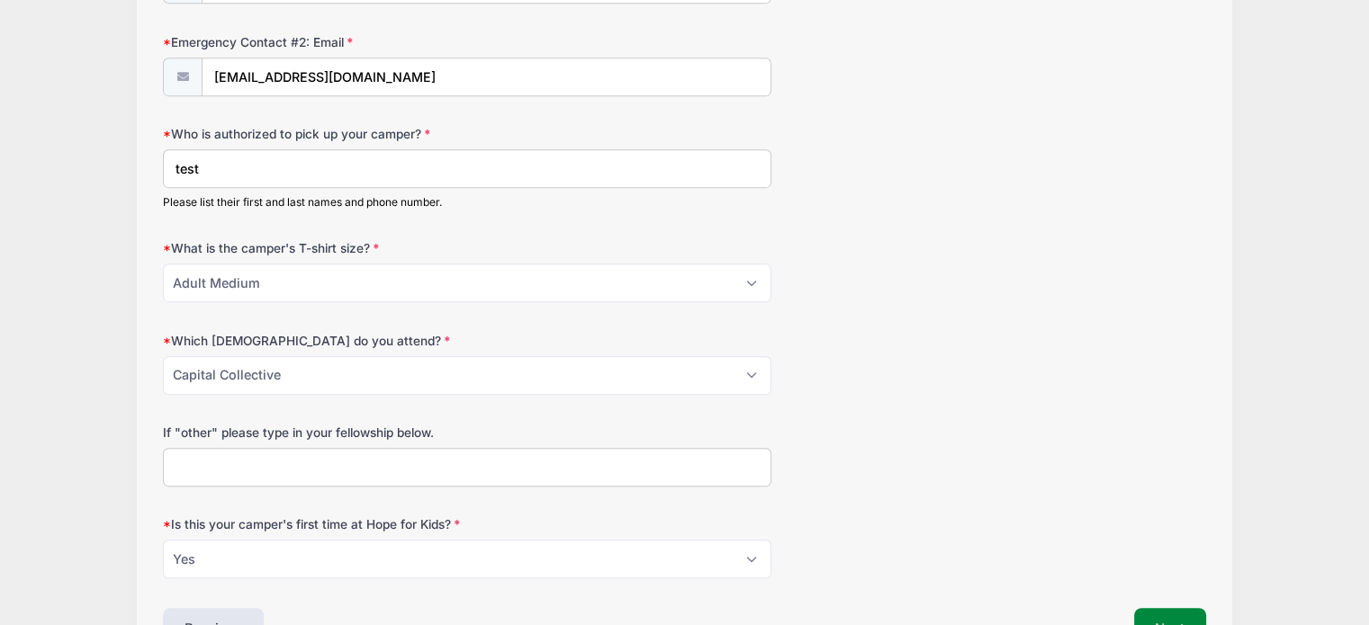
click at [1169, 609] on button "Next" at bounding box center [1170, 628] width 73 height 41
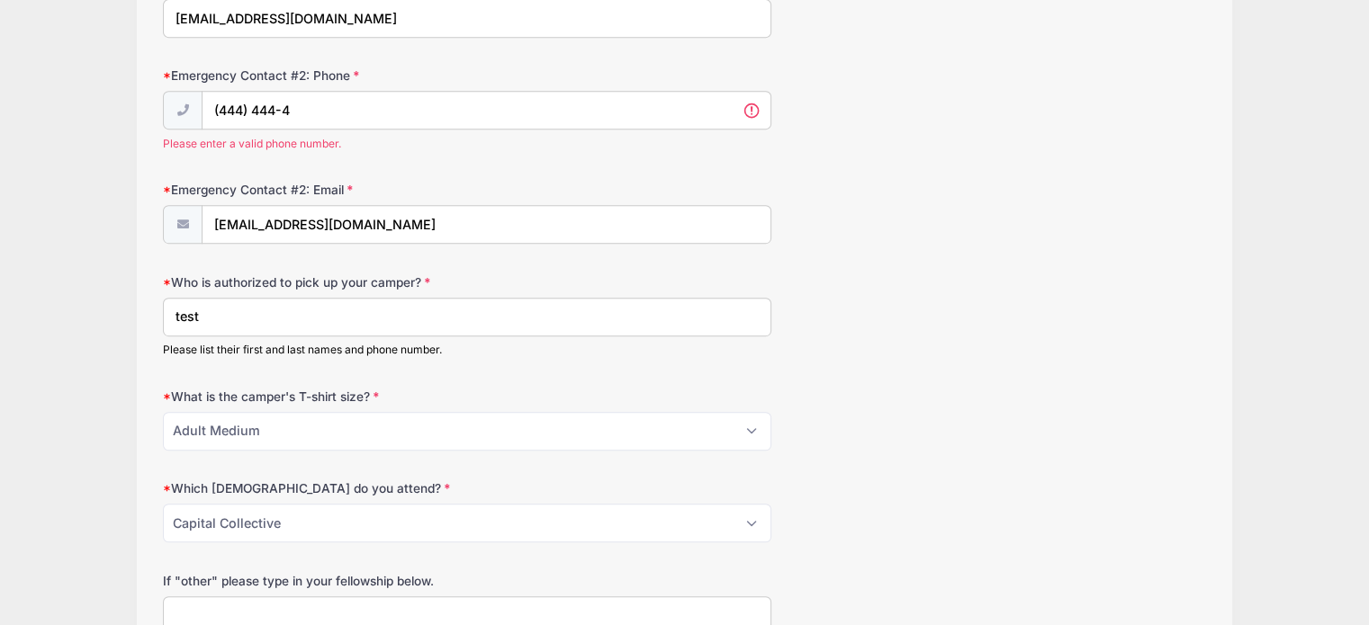
scroll to position [795, 0]
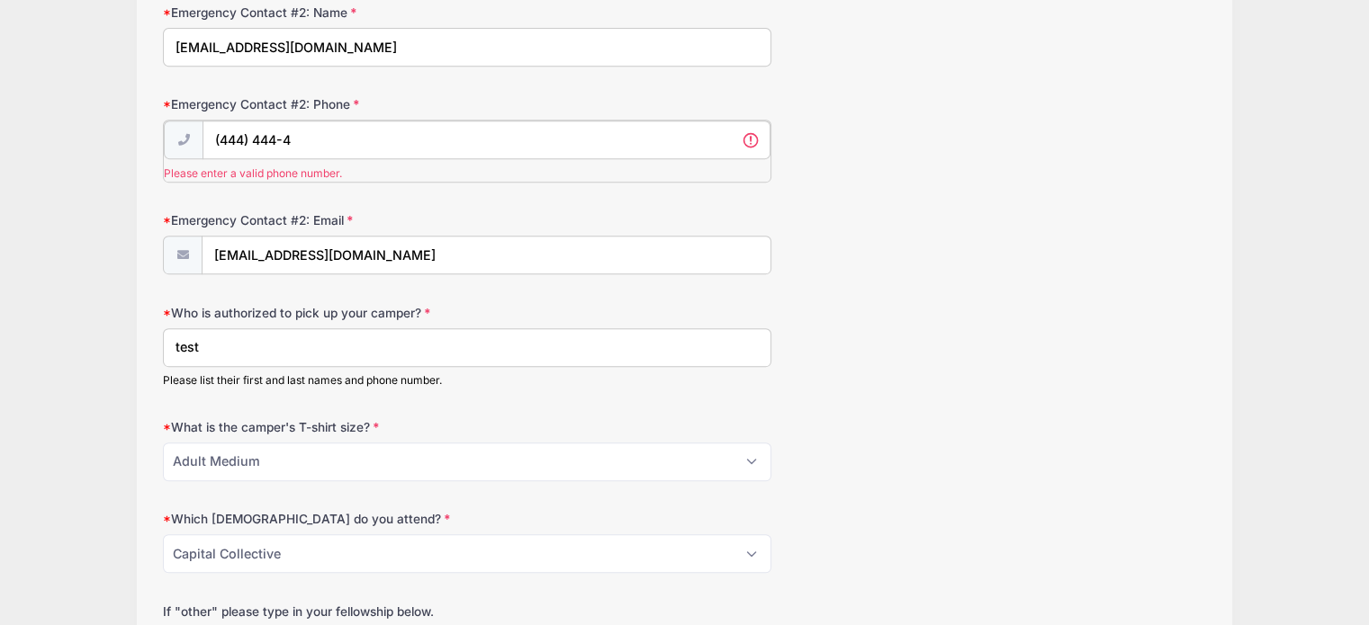
click at [395, 145] on input "(444) 444-4" at bounding box center [486, 140] width 568 height 39
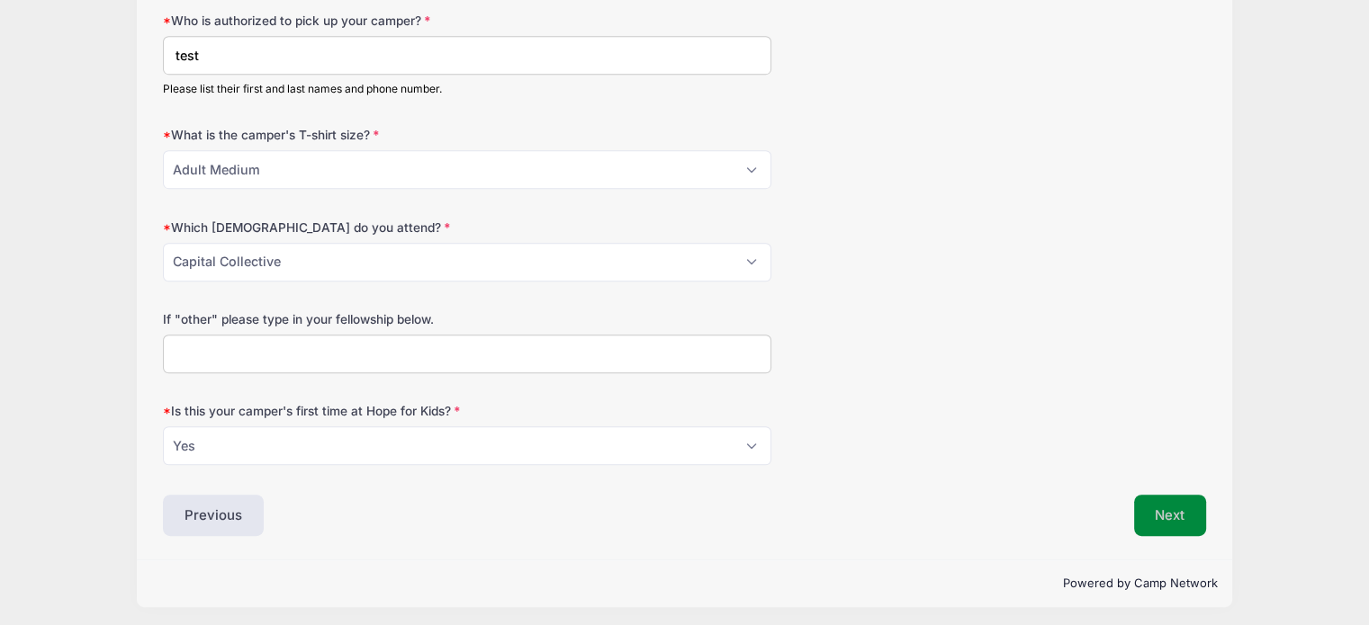
click at [1161, 499] on button "Next" at bounding box center [1170, 515] width 73 height 41
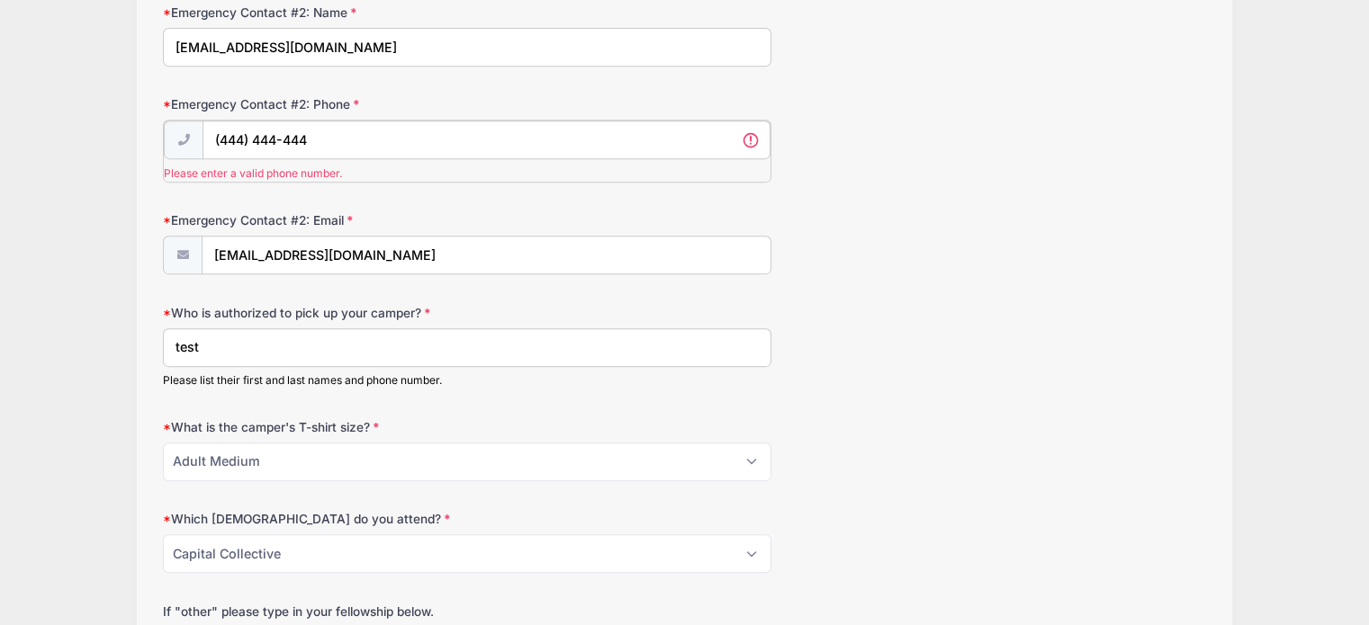
click at [428, 140] on input "(444) 444-444" at bounding box center [486, 140] width 568 height 39
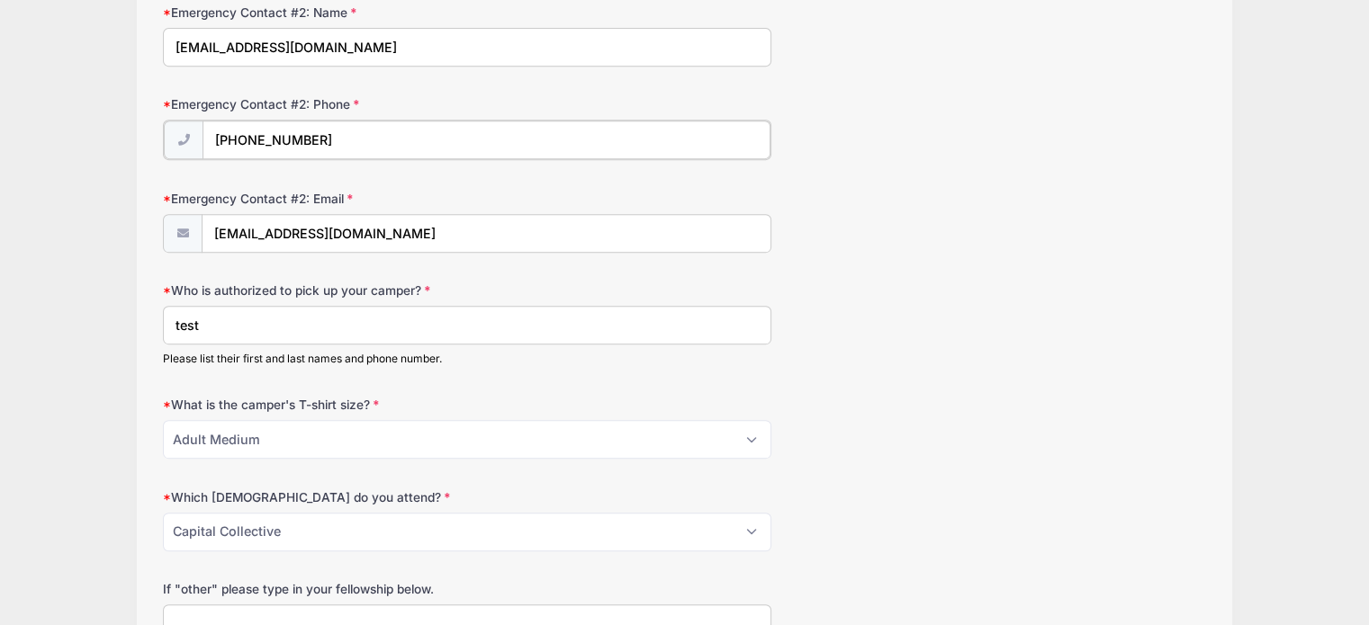
type input "(444) 444-4444"
click at [839, 230] on div "Emergency Contact #2: Email test@test.com" at bounding box center [684, 219] width 1043 height 63
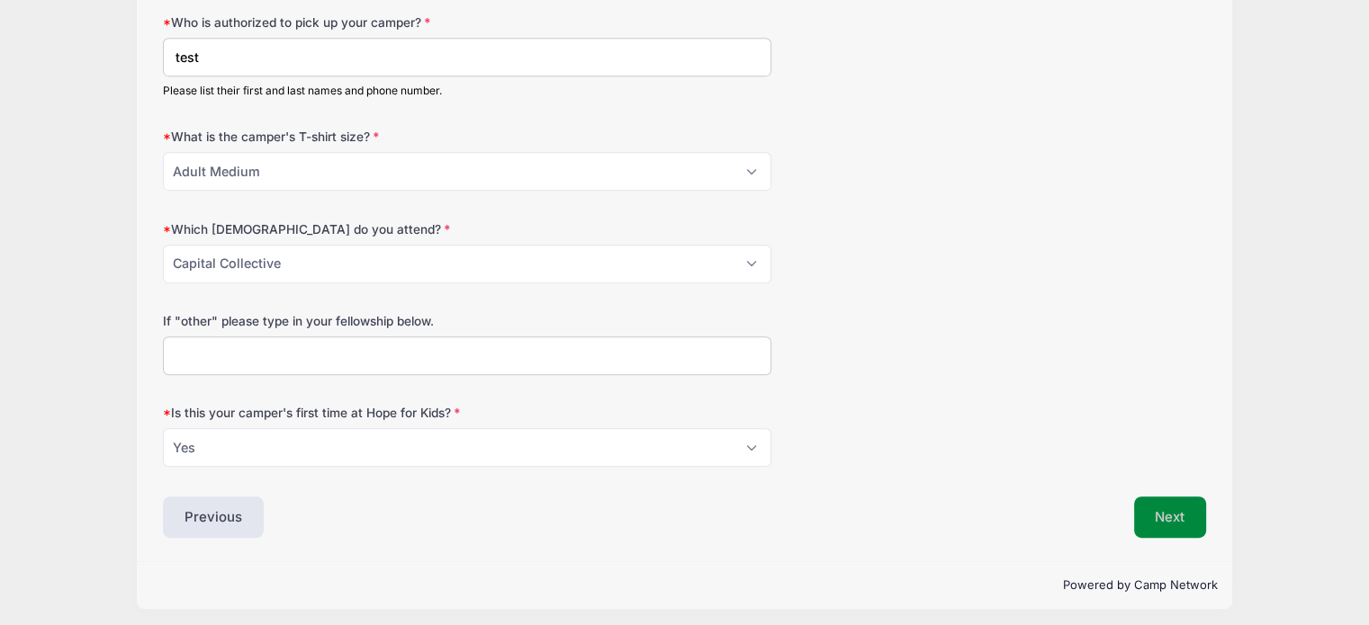
click at [1158, 517] on button "Next" at bounding box center [1170, 517] width 73 height 41
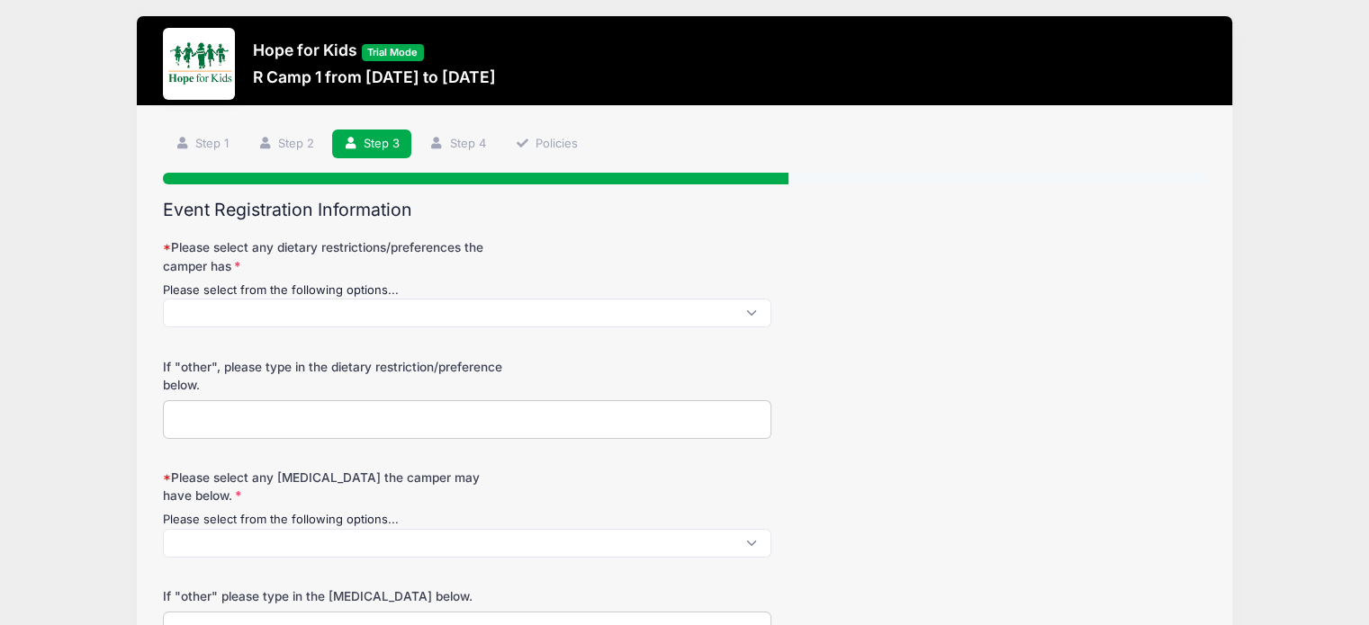
scroll to position [0, 0]
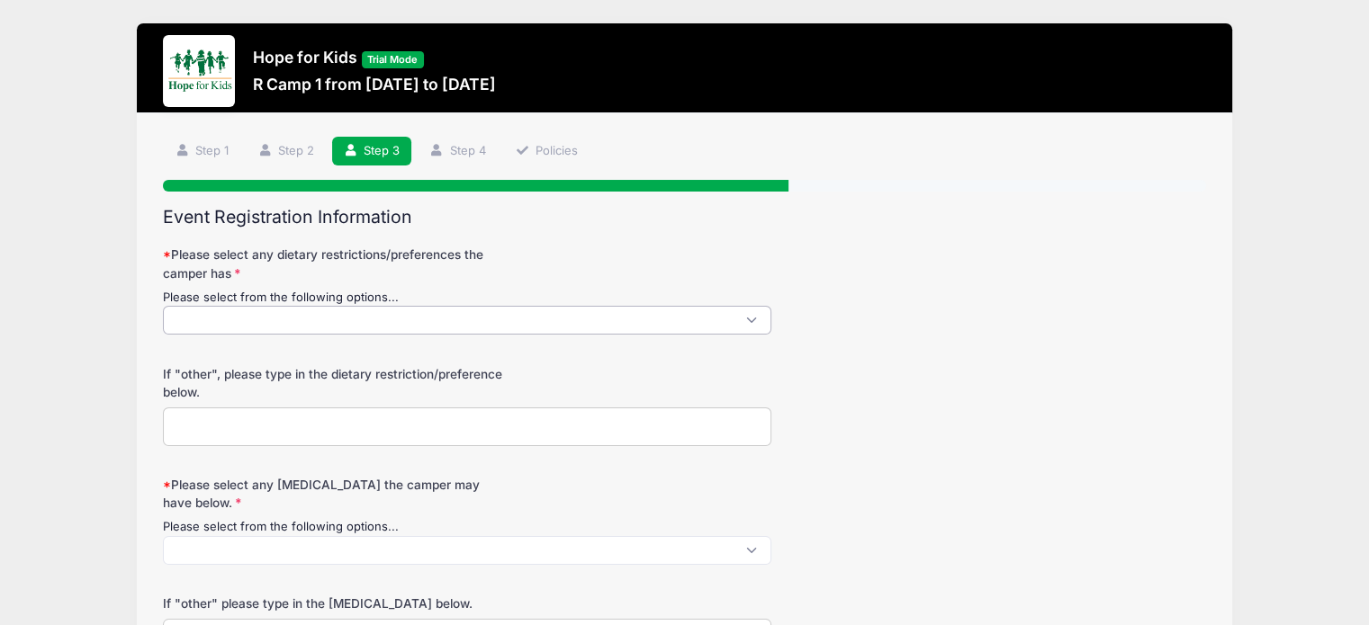
click at [368, 324] on span at bounding box center [467, 320] width 608 height 29
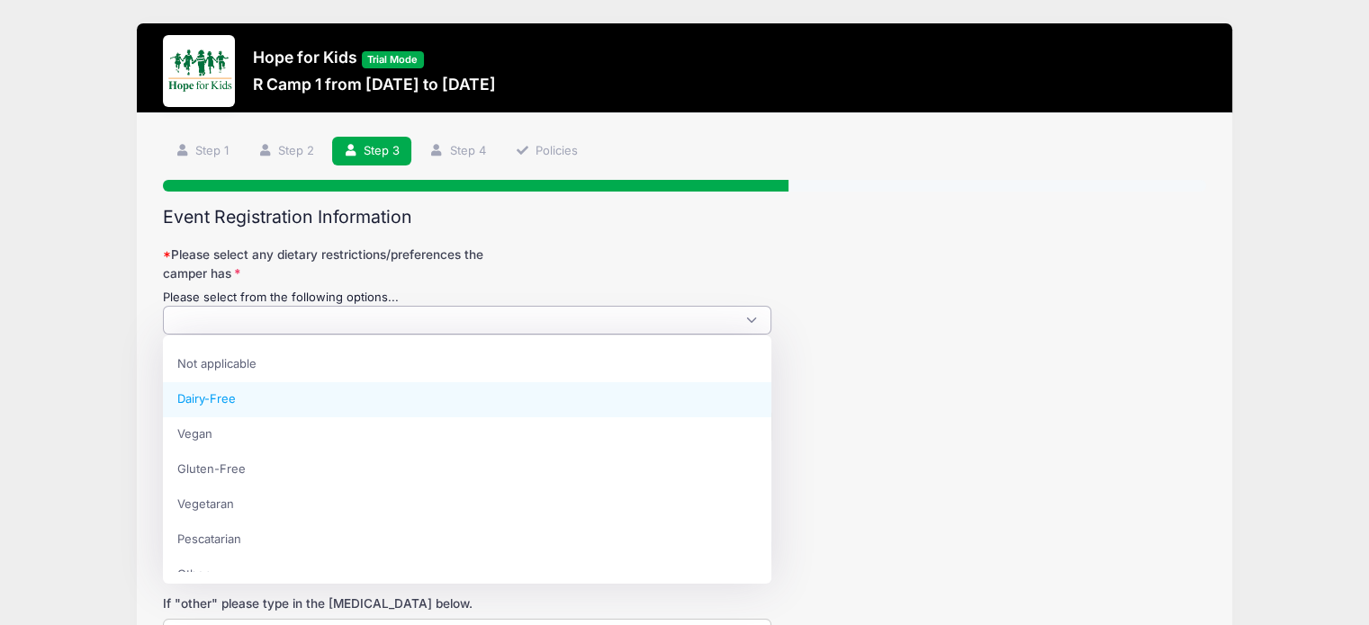
select select "Dairy-Free"
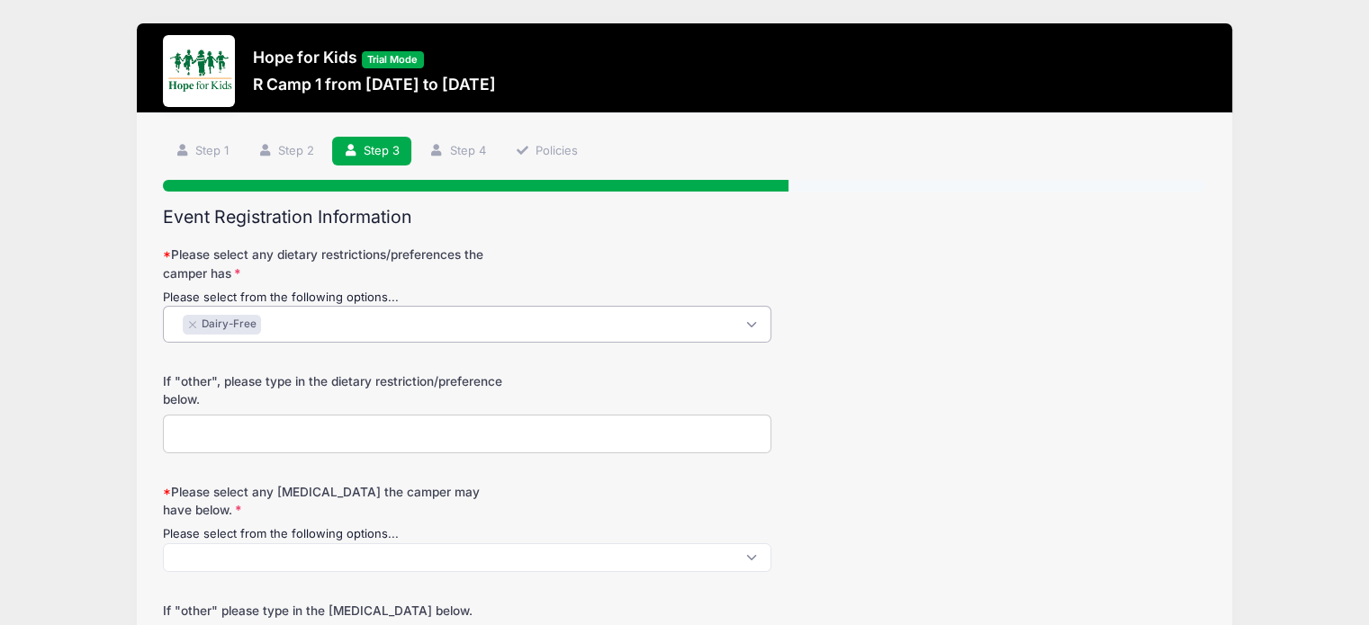
scroll to position [15, 0]
click at [320, 427] on input "If "other", please type in the dietary restriction/preference below." at bounding box center [467, 434] width 608 height 39
click at [287, 451] on input "If "other", please type in the dietary restriction/preference below." at bounding box center [467, 434] width 608 height 39
click at [331, 561] on span at bounding box center [467, 558] width 608 height 29
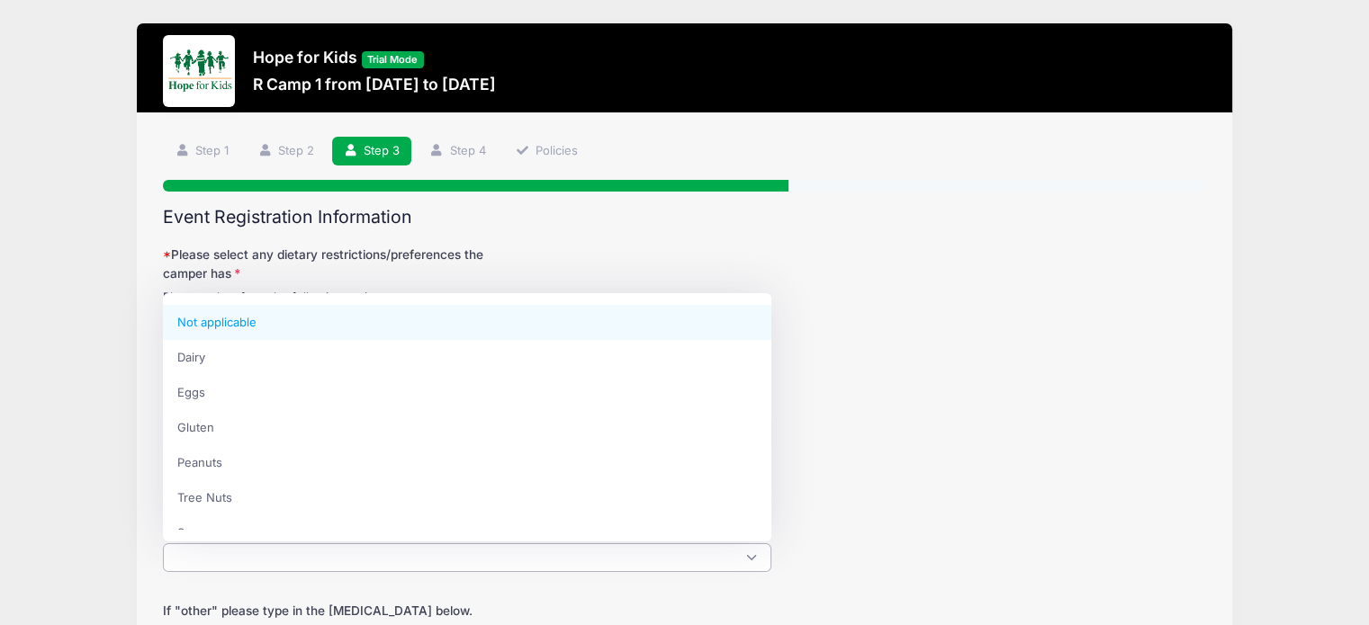
click at [331, 561] on span at bounding box center [467, 558] width 608 height 29
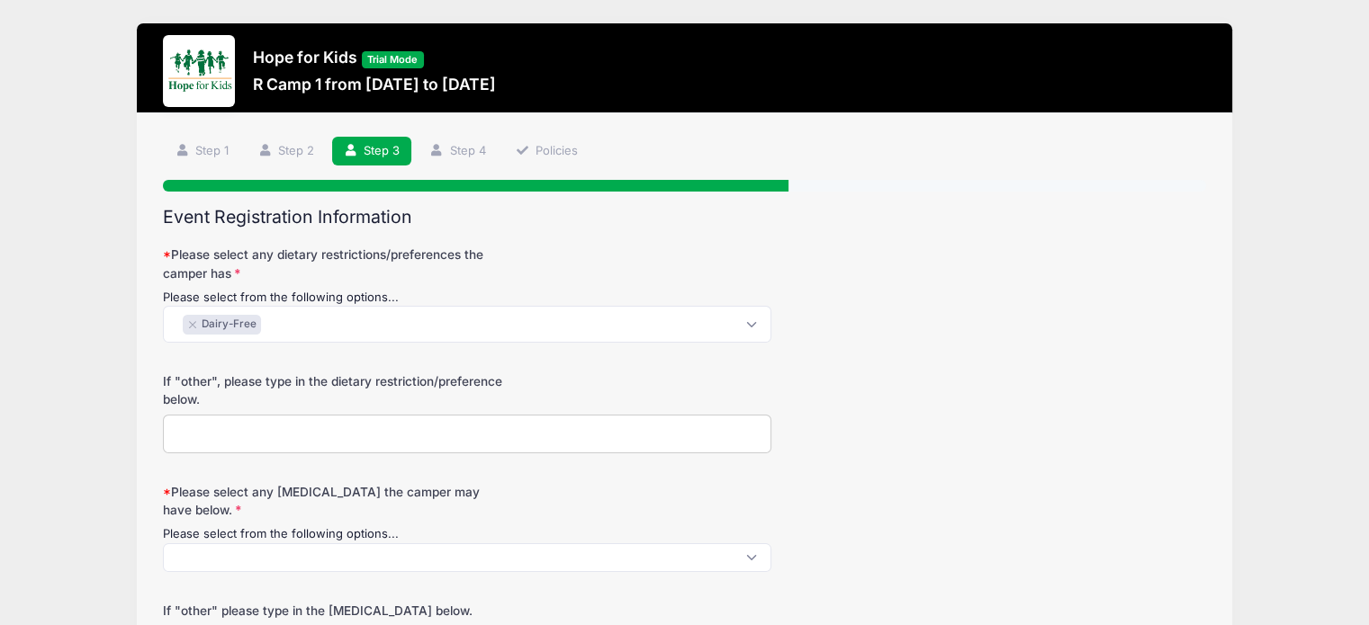
click at [1079, 350] on form "Please select any dietary restrictions/preferences the camper has Please select…" at bounding box center [684, 549] width 1043 height 607
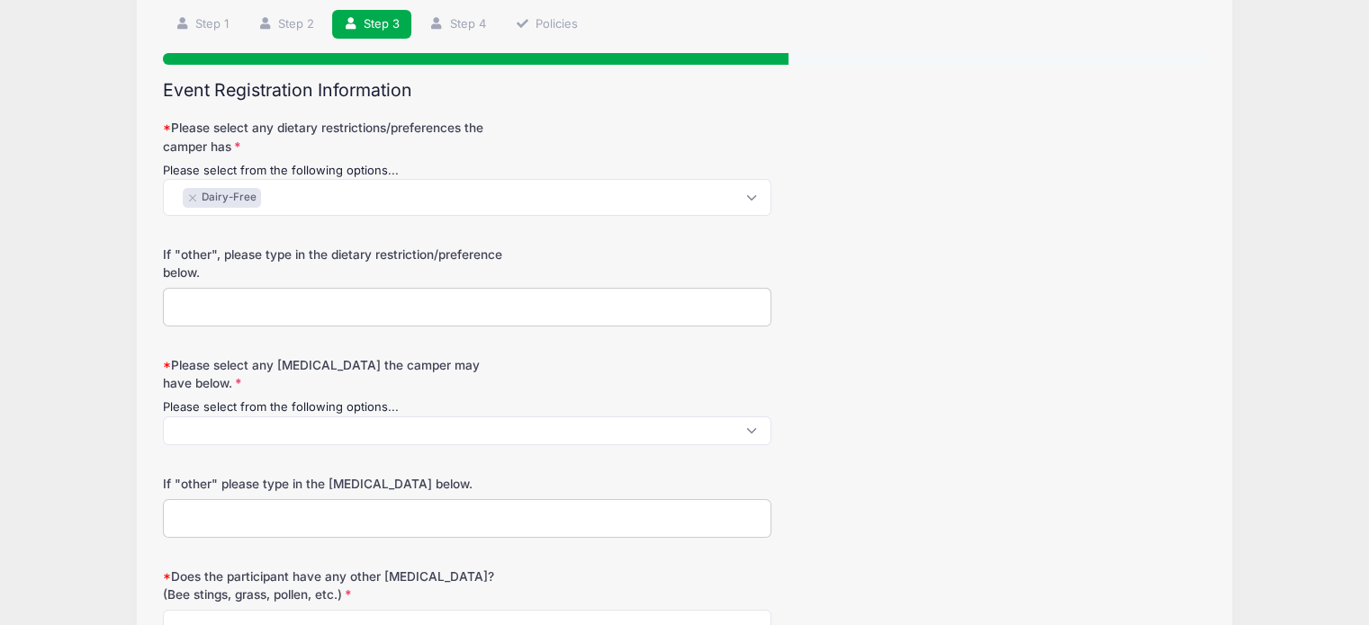
scroll to position [187, 0]
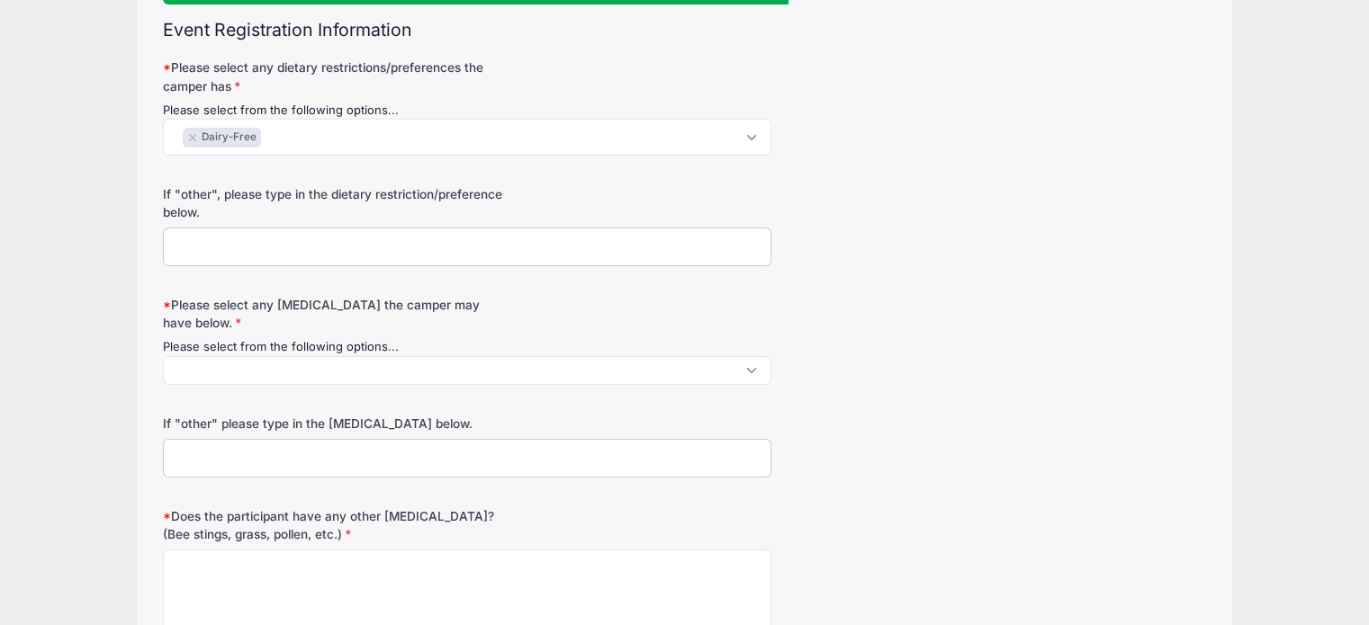
click at [280, 310] on label "Please select any food allergies the camper may have below." at bounding box center [336, 314] width 347 height 37
click at [280, 355] on select "Not applicable Dairy Eggs Gluten Peanuts Tree Nuts Soy Fish Shellfish Sesame Ot…" at bounding box center [710, 355] width 1096 height 1
click at [290, 363] on span at bounding box center [467, 370] width 608 height 29
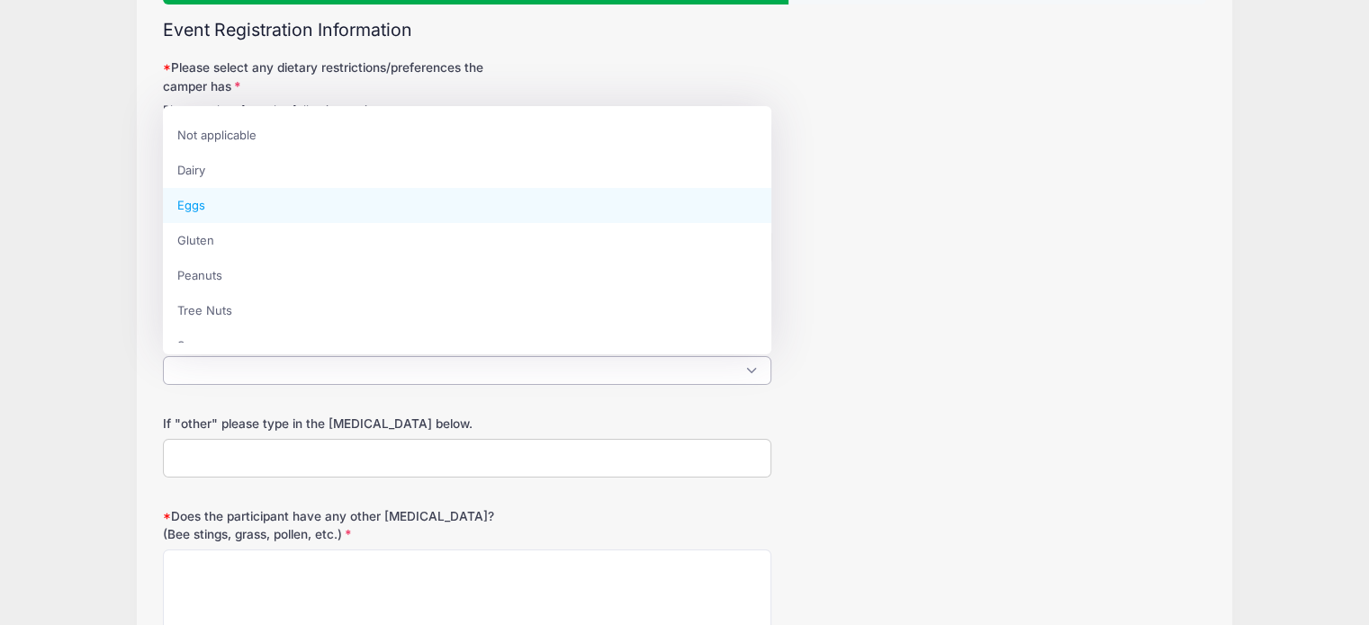
select select "Eggs"
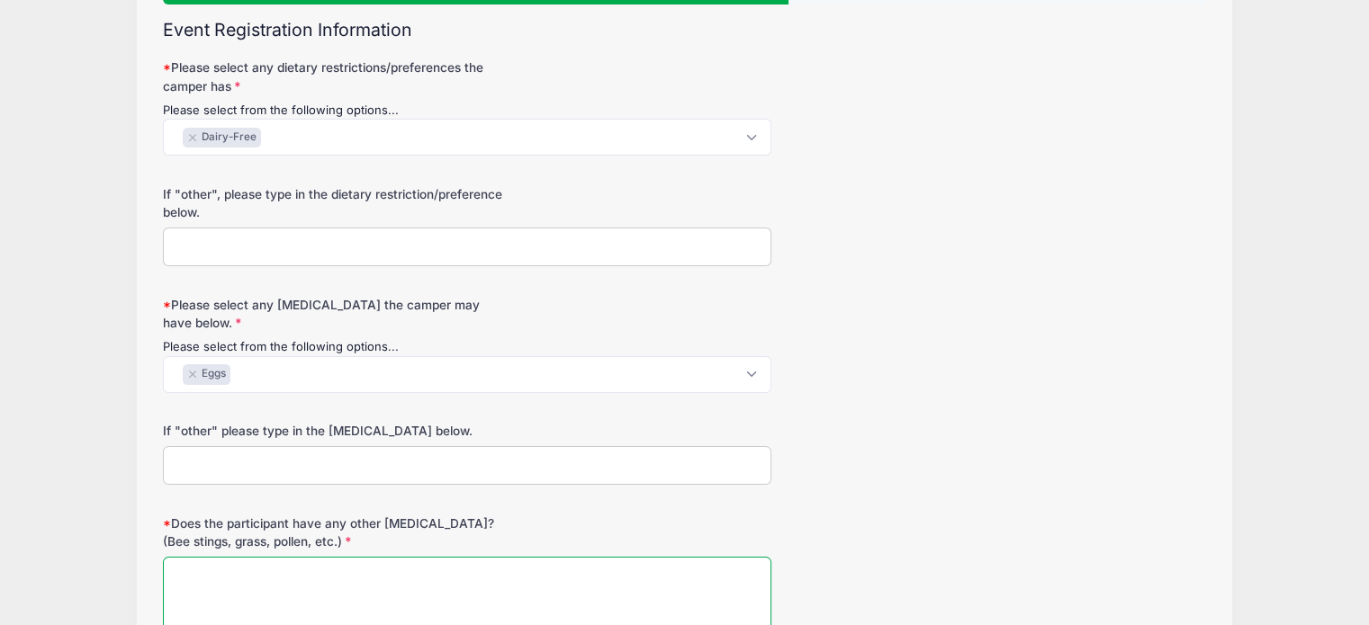
click at [506, 580] on textarea "Does the participant have any other allergies? (Bee stings, grass, pollen, etc.)" at bounding box center [467, 615] width 608 height 116
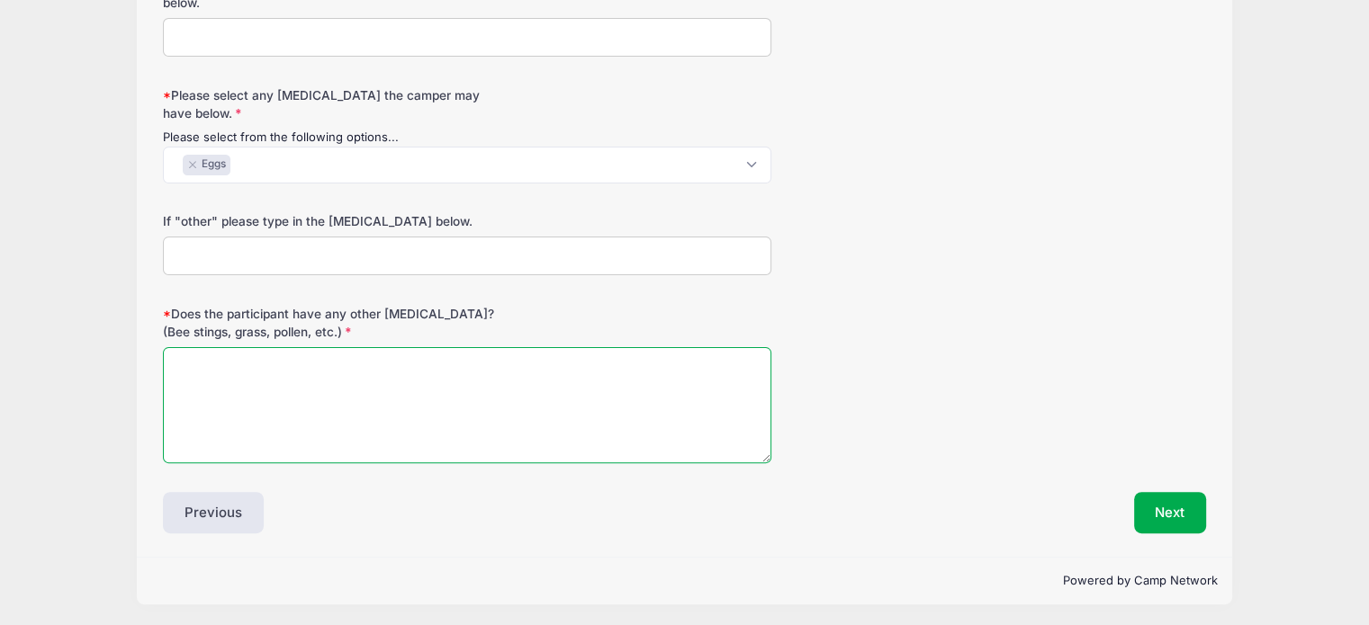
click at [418, 406] on textarea "Does the participant have any other allergies? (Bee stings, grass, pollen, etc.)" at bounding box center [467, 405] width 608 height 116
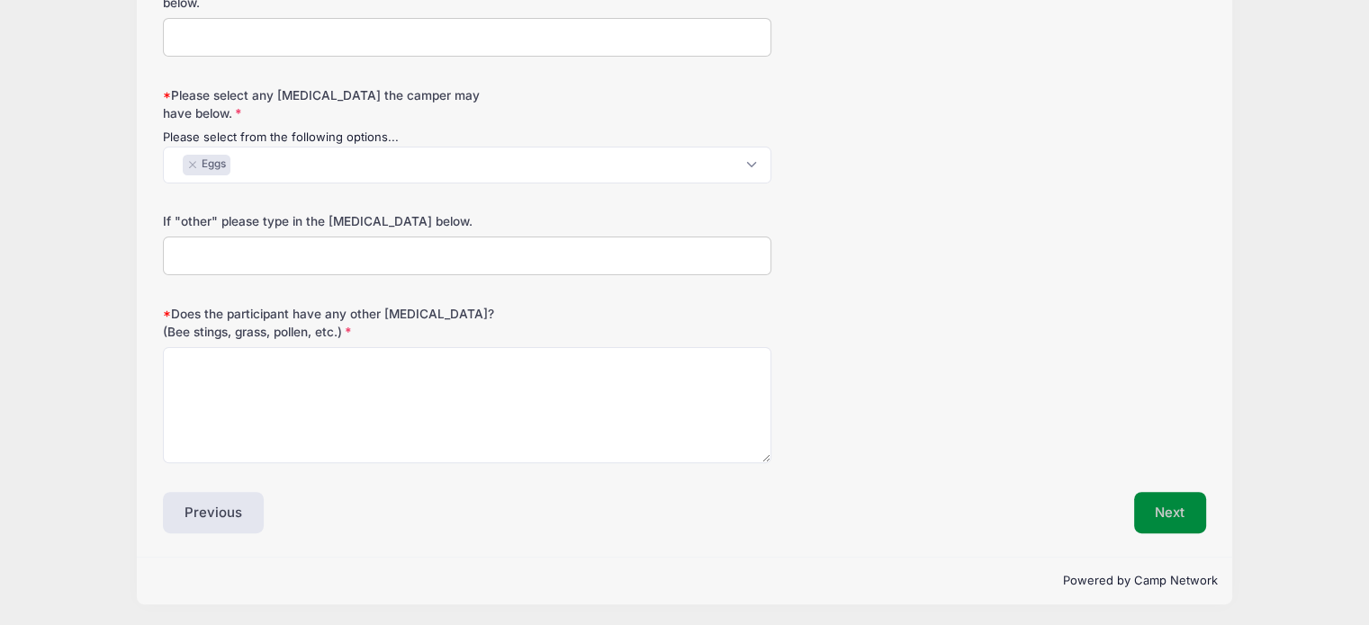
click at [1179, 509] on button "Next" at bounding box center [1170, 512] width 73 height 41
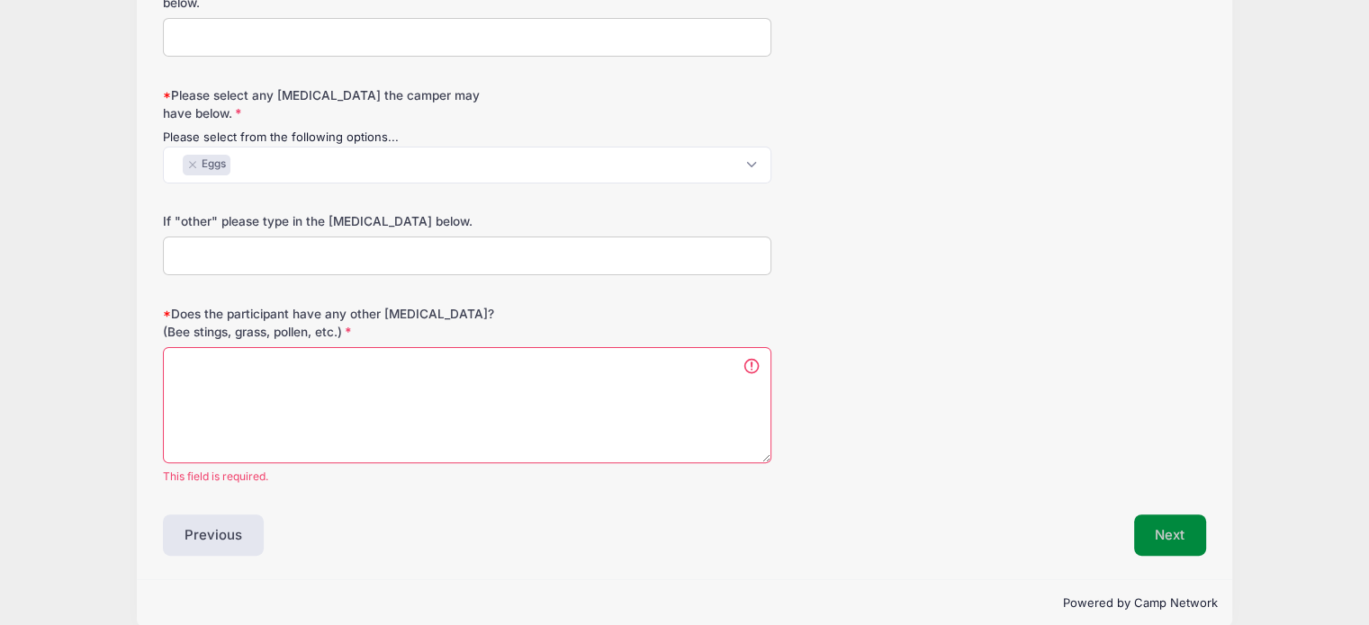
scroll to position [418, 0]
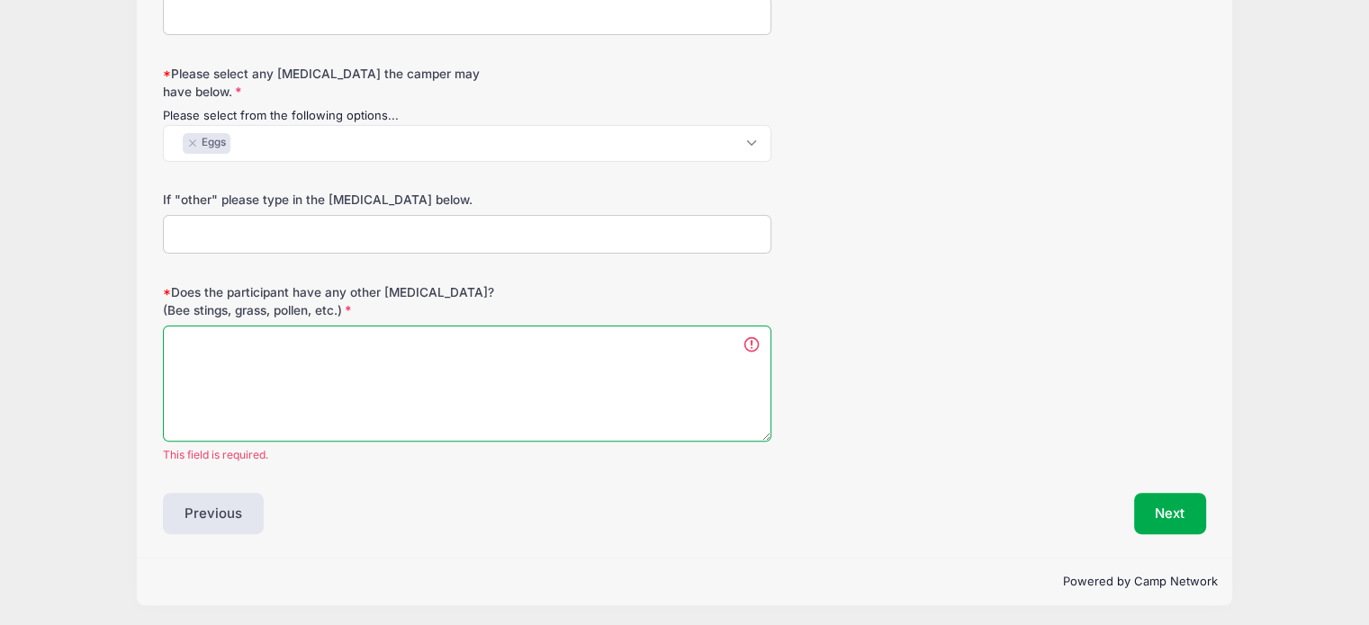
click at [447, 346] on textarea "Does the participant have any other allergies? (Bee stings, grass, pollen, etc.)" at bounding box center [467, 384] width 608 height 116
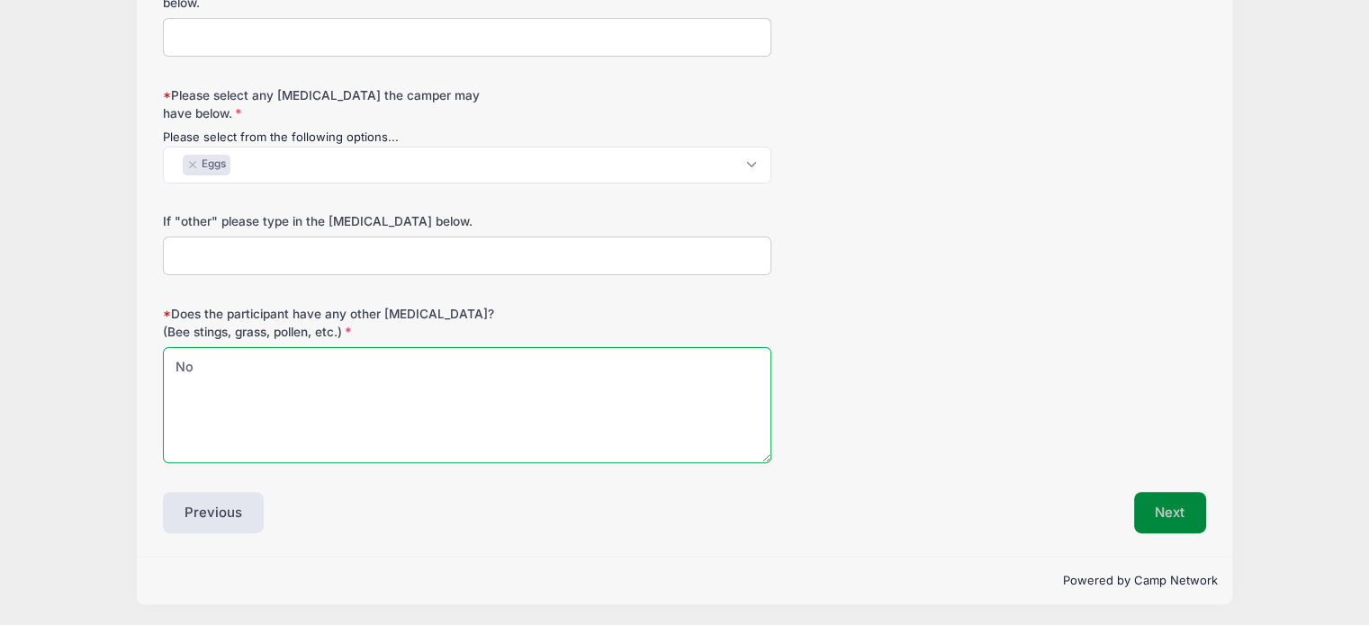
type textarea "No"
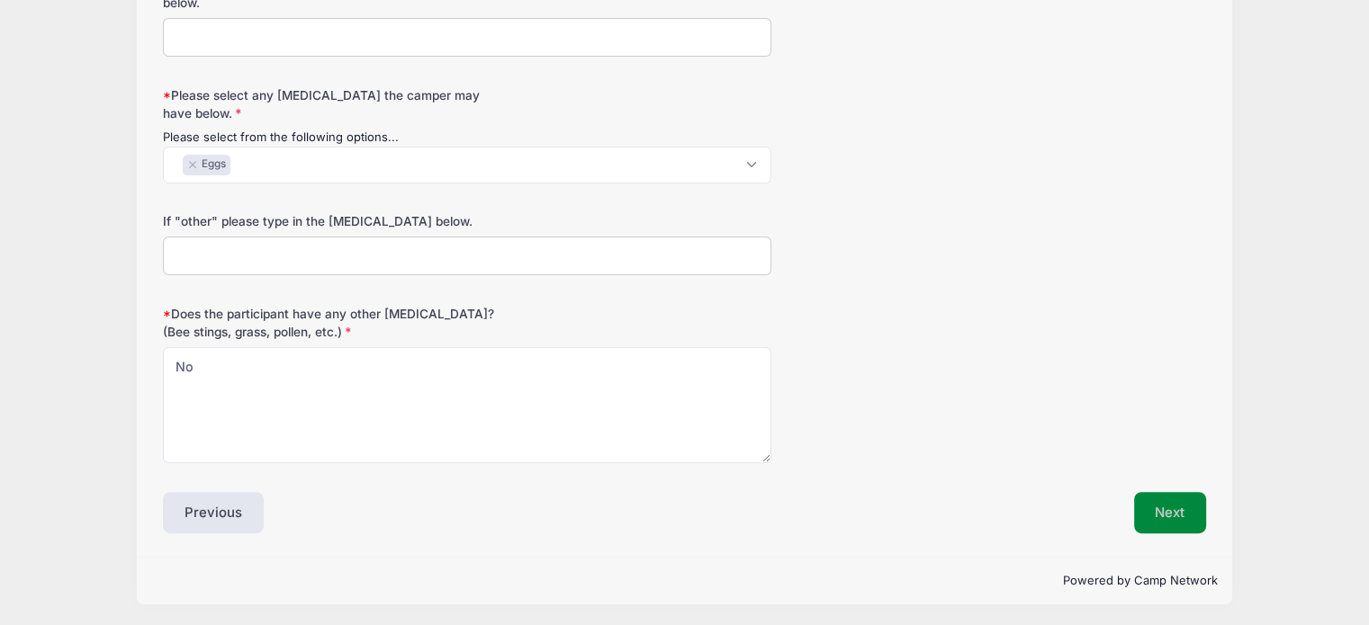
click at [1151, 507] on button "Next" at bounding box center [1170, 512] width 73 height 41
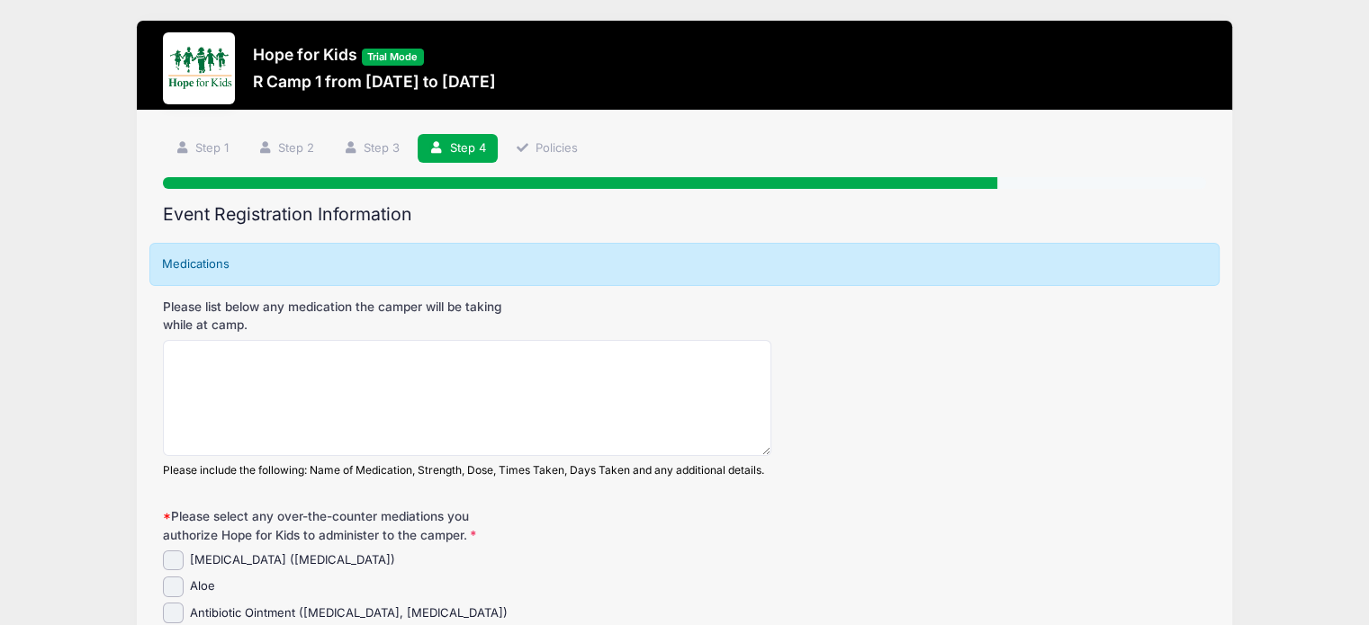
scroll to position [0, 0]
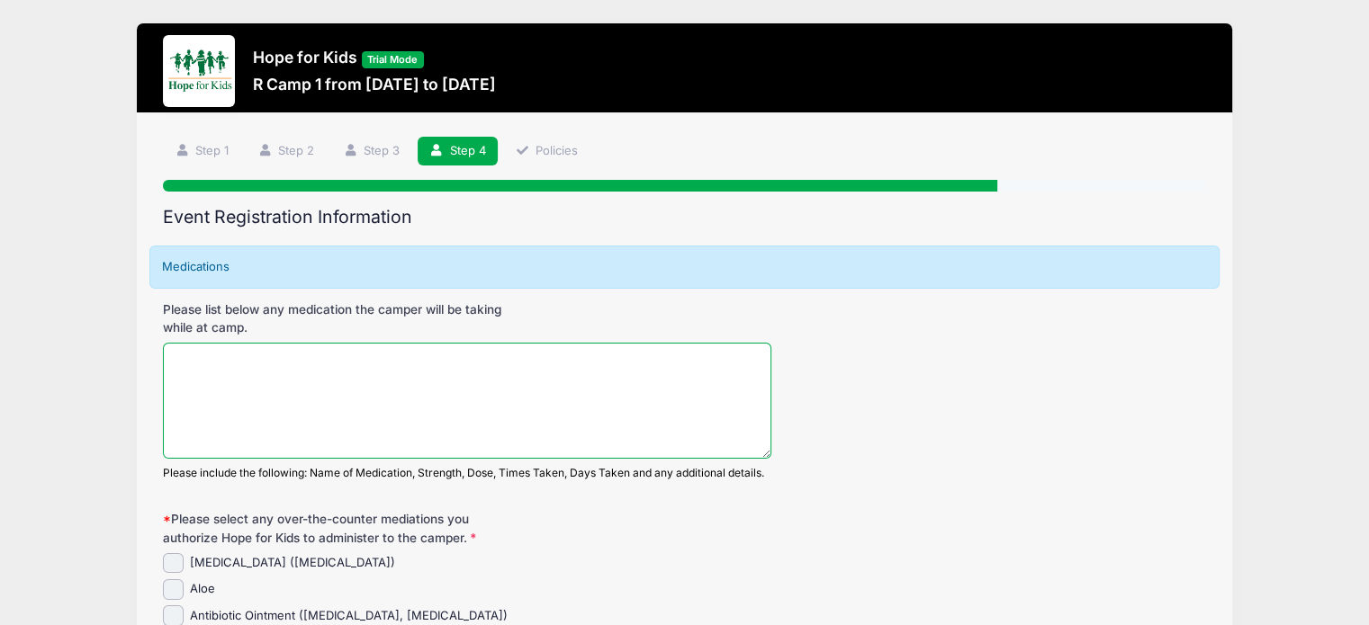
click at [389, 428] on textarea "Please list below any medication the camper will be taking while at camp." at bounding box center [467, 401] width 608 height 116
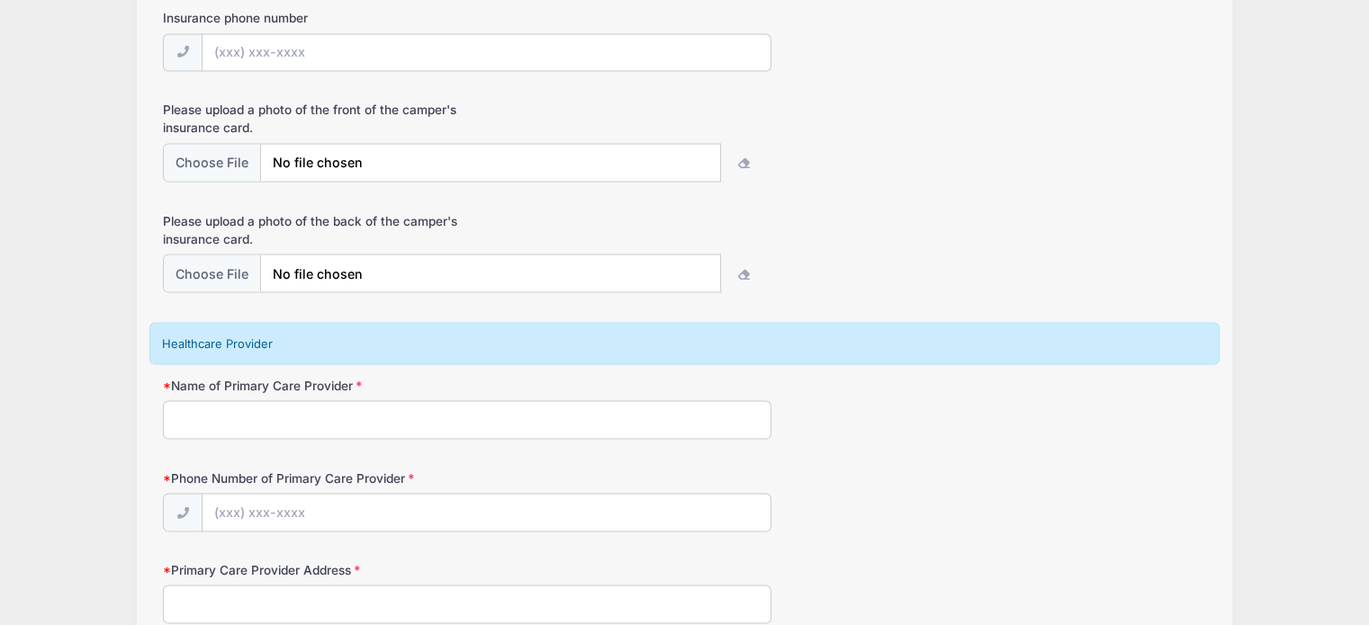
scroll to position [3661, 0]
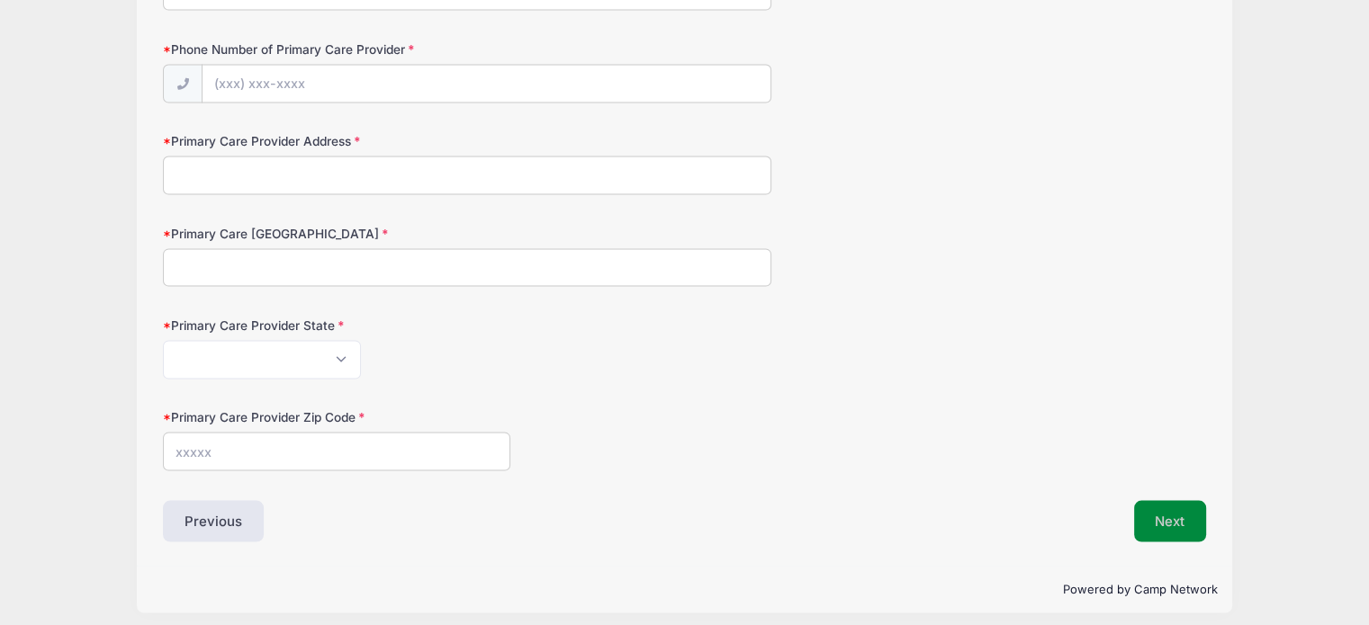
click at [1159, 510] on button "Next" at bounding box center [1170, 521] width 73 height 41
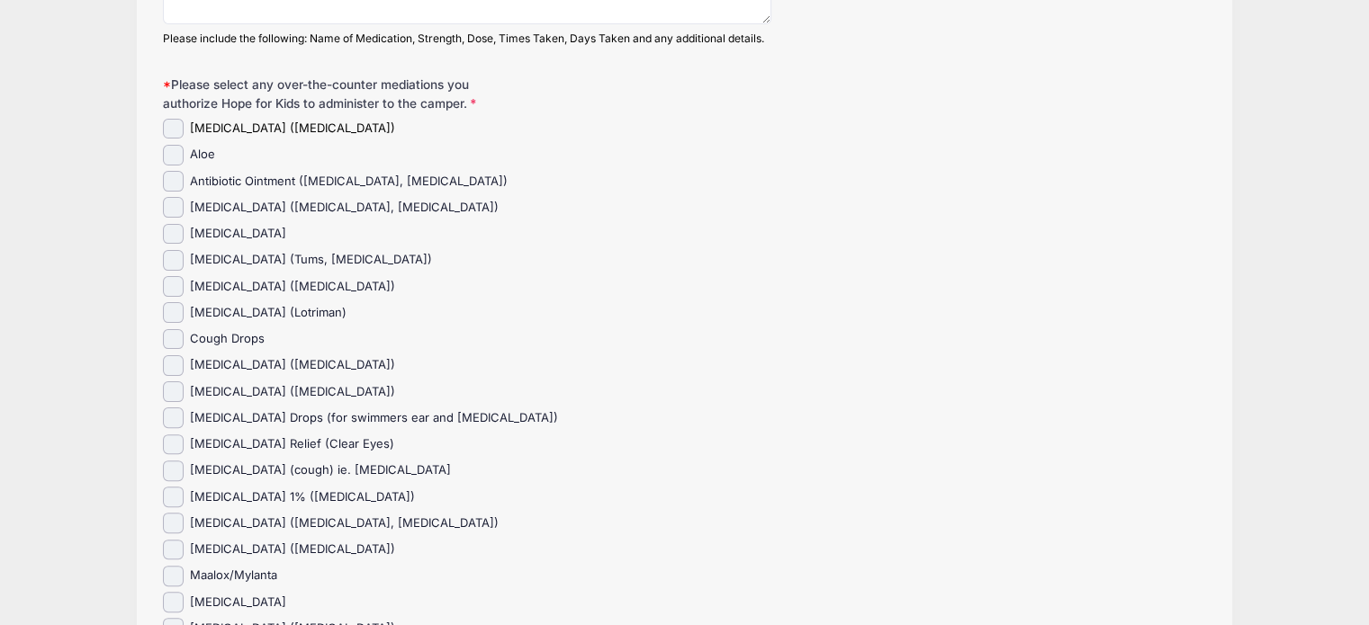
scroll to position [0, 0]
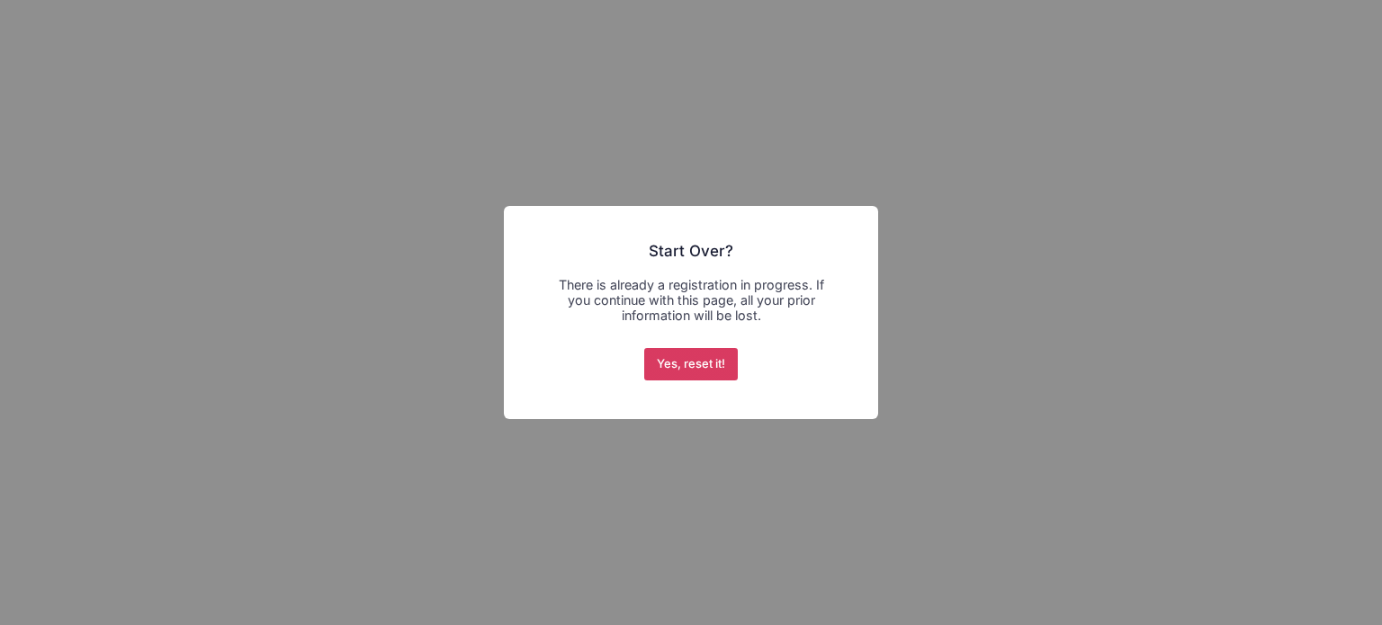
click at [716, 373] on button "Yes, reset it!" at bounding box center [691, 364] width 94 height 32
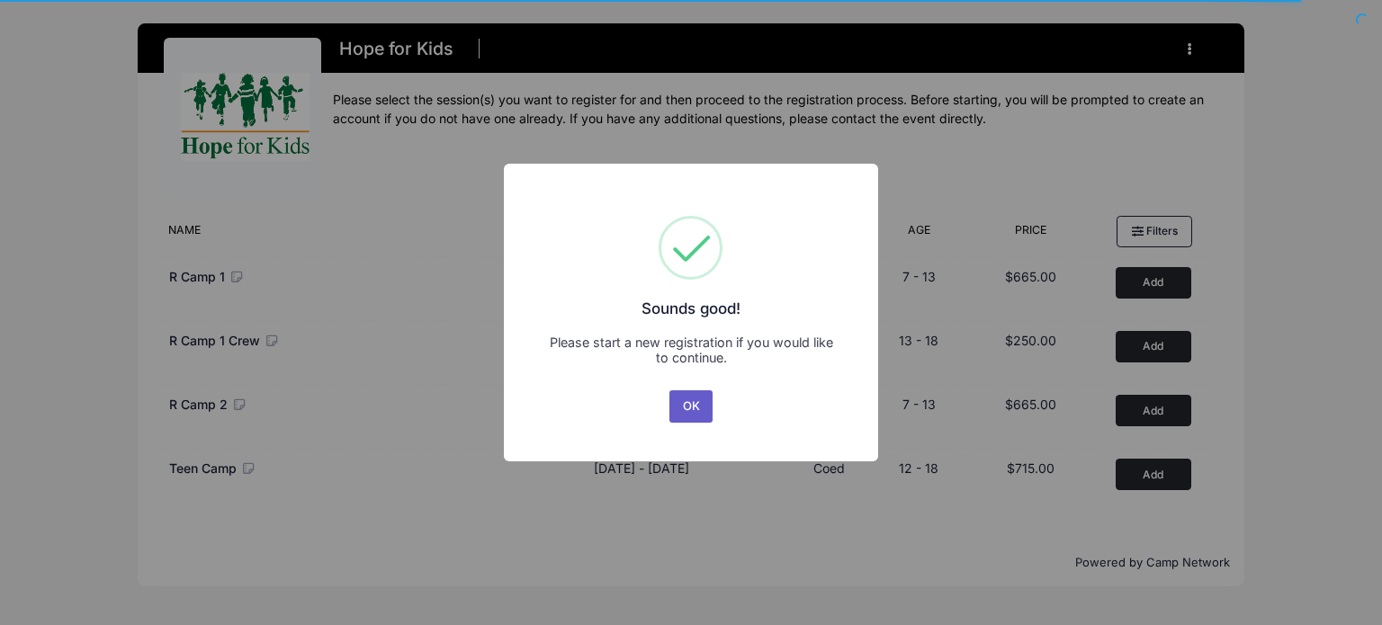
click at [698, 402] on button "OK" at bounding box center [691, 407] width 43 height 32
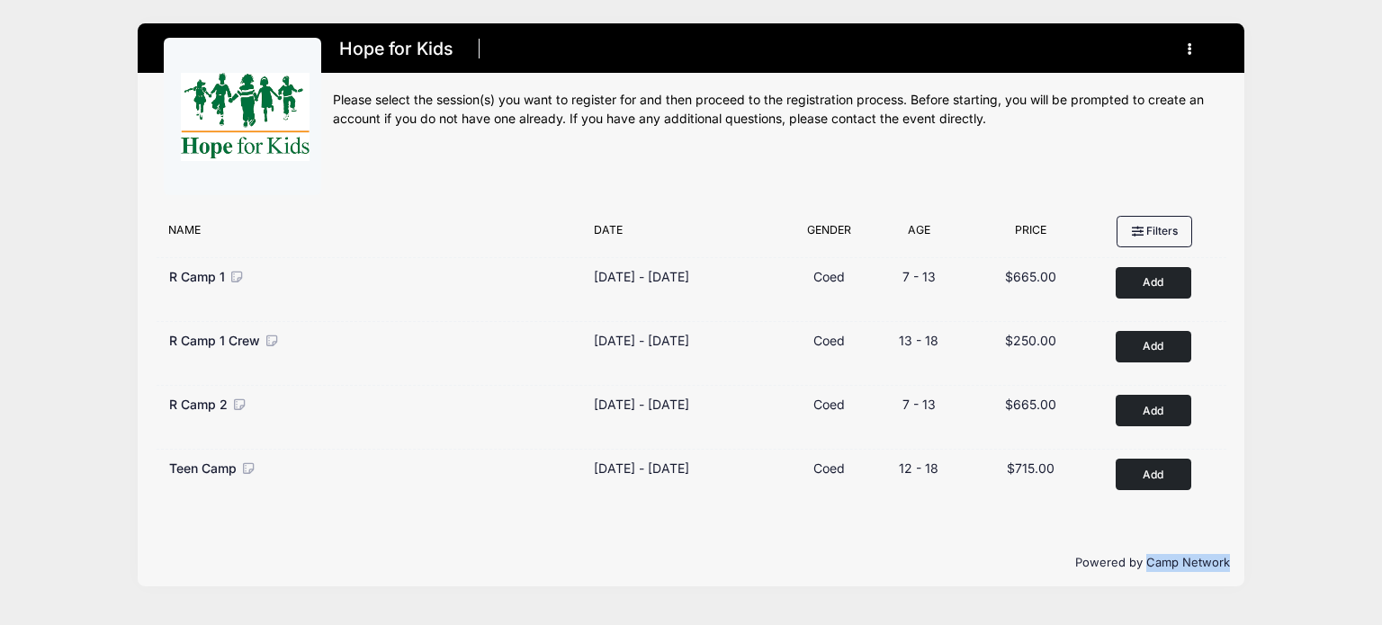
drag, startPoint x: 1148, startPoint y: 565, endPoint x: 1245, endPoint y: 557, distance: 96.6
click at [1245, 557] on div "Hope for Kids Register My Account Logout" at bounding box center [691, 305] width 1328 height 610
copy p "Camp Network"
click at [1194, 51] on button "button" at bounding box center [1194, 48] width 49 height 31
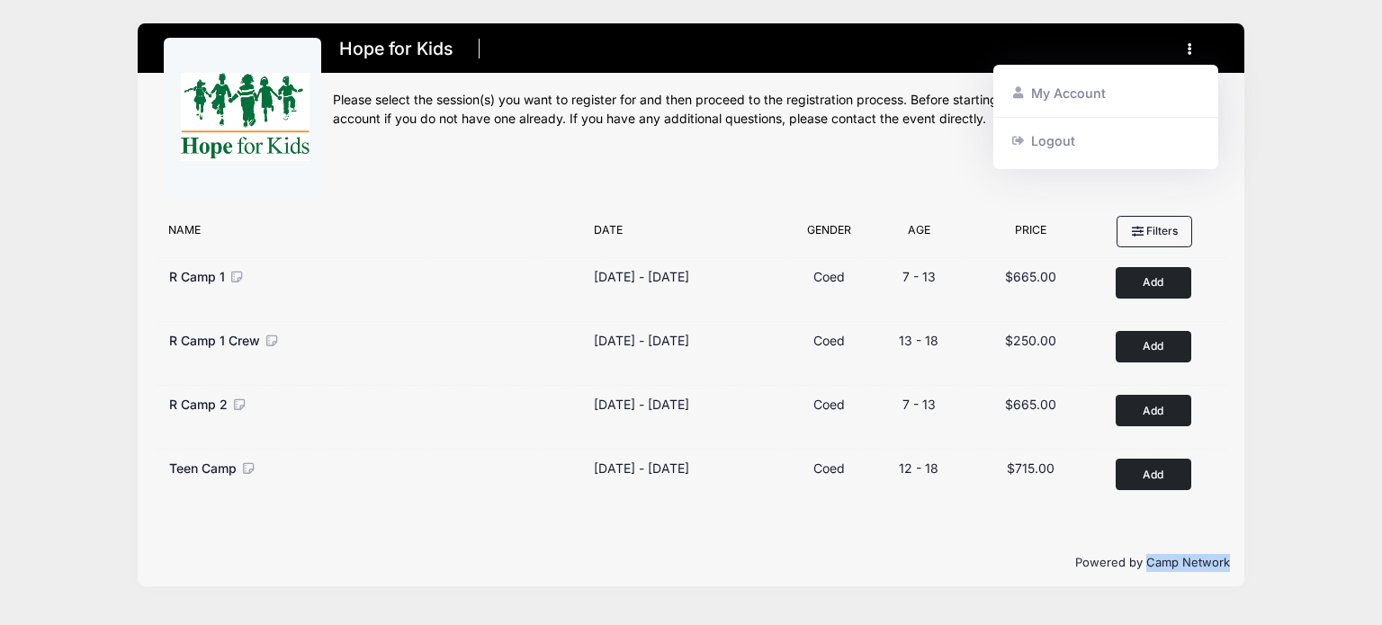
click at [1193, 53] on button "button" at bounding box center [1194, 48] width 49 height 31
